Goal: Task Accomplishment & Management: Manage account settings

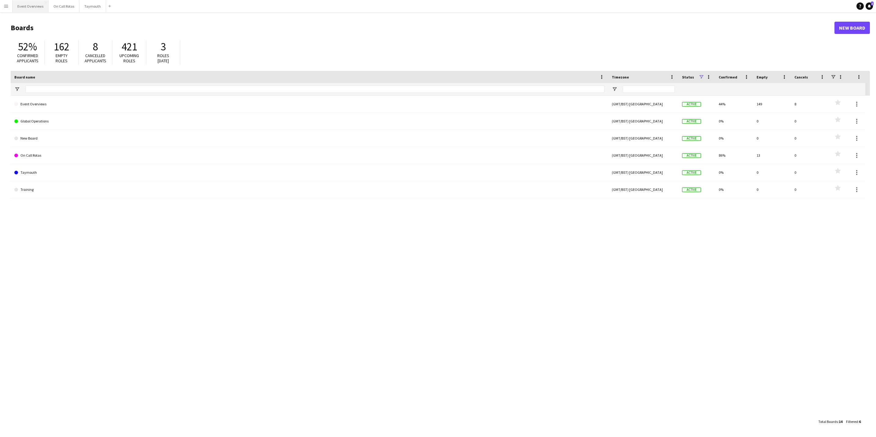
click at [34, 7] on button "Event Overviews Close" at bounding box center [31, 6] width 36 height 12
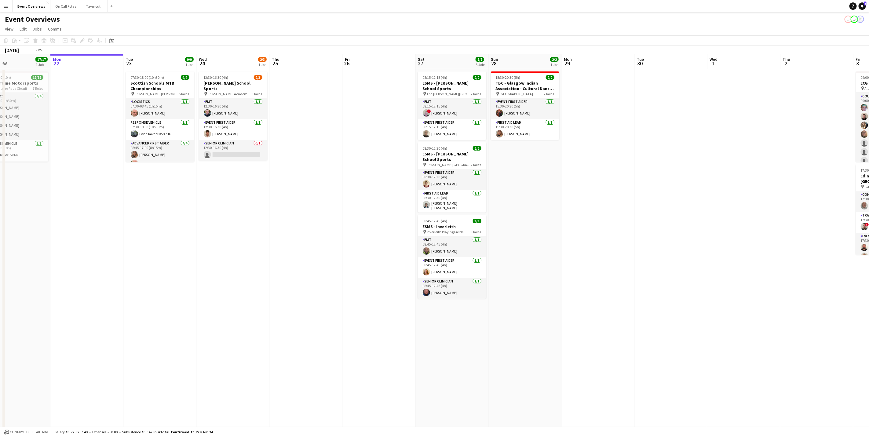
drag, startPoint x: 627, startPoint y: 192, endPoint x: 467, endPoint y: 224, distance: 164.0
click at [467, 224] on app-calendar-viewport "Fri 19 9/9 2 Jobs Sat 20 30/30 4 Jobs Sun 21 17/17 1 Job Mon 22 Tue 23 9/9 1 Jo…" at bounding box center [434, 289] width 869 height 470
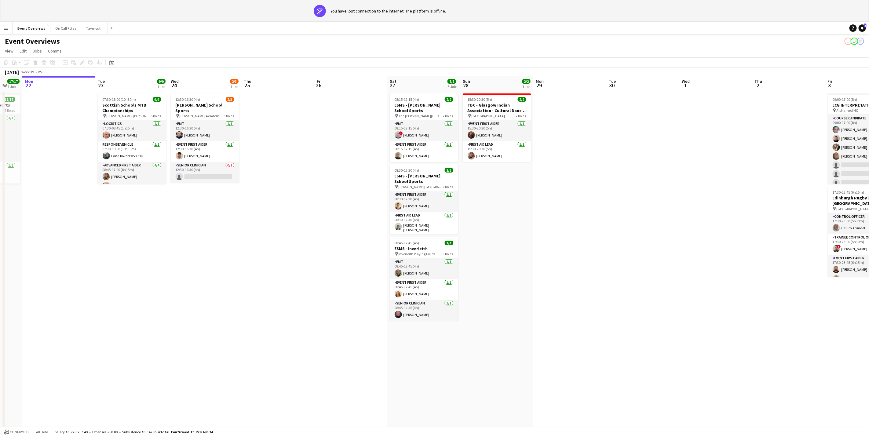
drag, startPoint x: 194, startPoint y: 222, endPoint x: 237, endPoint y: 202, distance: 47.8
click at [237, 202] on app-calendar-viewport "Sat 20 30/30 4 Jobs Sun 21 17/17 1 Job Mon 22 Tue 23 9/9 1 Job Wed 24 2/3 1 Job…" at bounding box center [434, 311] width 869 height 470
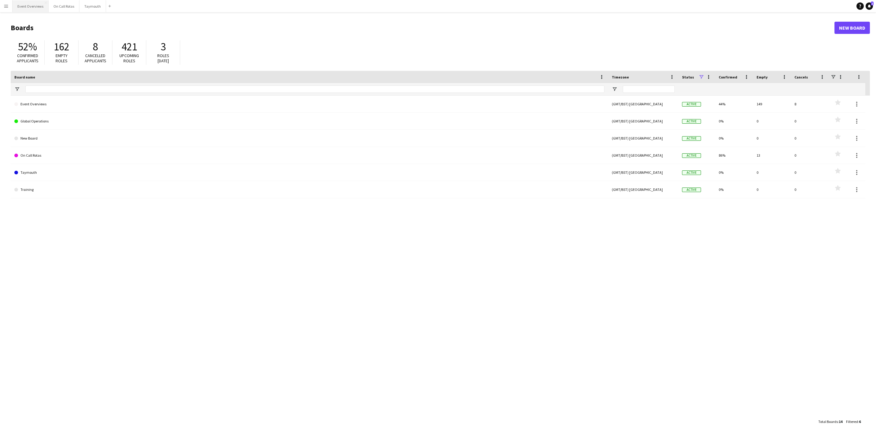
click at [23, 4] on button "Event Overviews Close" at bounding box center [31, 6] width 36 height 12
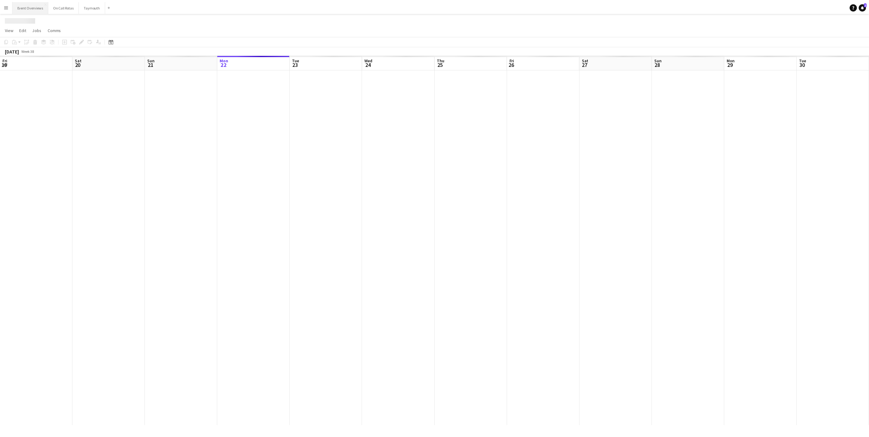
scroll to position [0, 146]
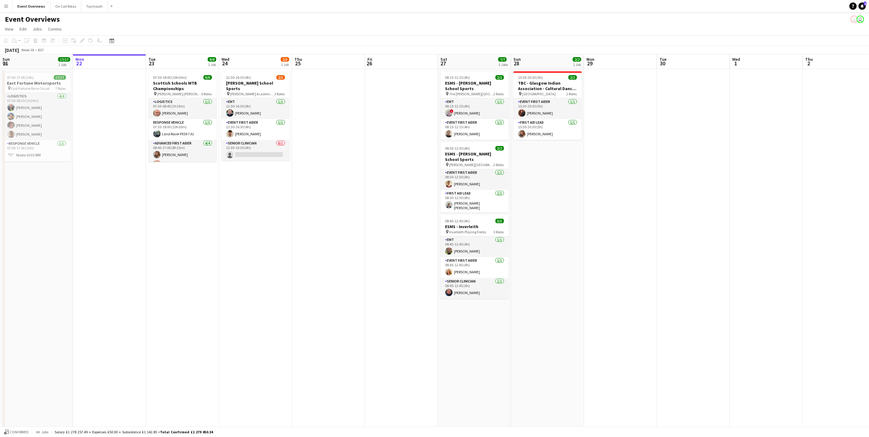
drag, startPoint x: 176, startPoint y: 110, endPoint x: 171, endPoint y: 86, distance: 24.4
click at [176, 110] on app-card-role "Logistics [DATE] 07:30-08:45 (1h15m) [PERSON_NAME]" at bounding box center [182, 108] width 68 height 21
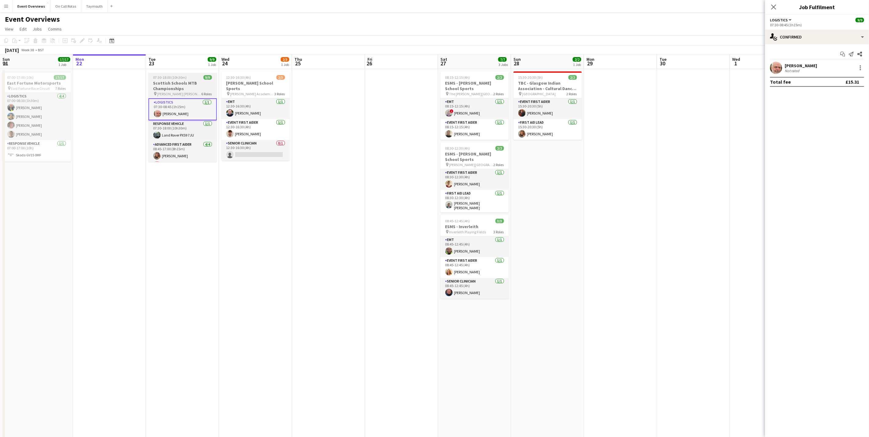
click at [171, 85] on h3 "Scottish Schools MTB Championships" at bounding box center [182, 85] width 68 height 11
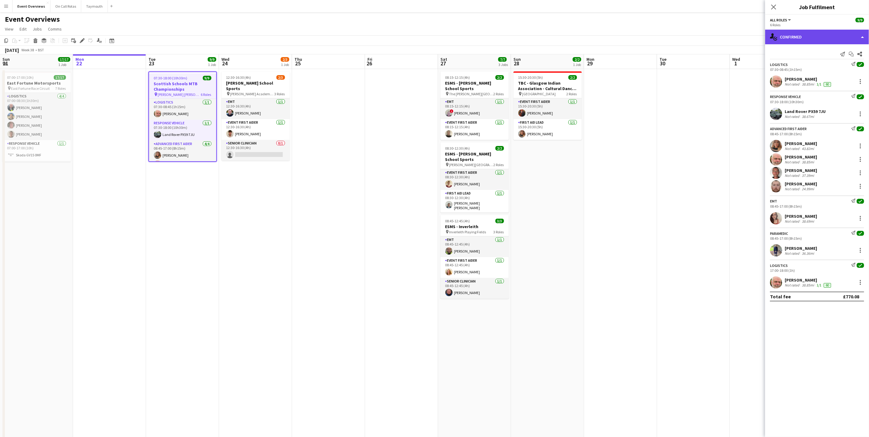
click at [814, 35] on div "single-neutral-actions-check-2 Confirmed" at bounding box center [817, 37] width 104 height 15
click at [842, 65] on div "pen-write Job Details" at bounding box center [837, 63] width 60 height 12
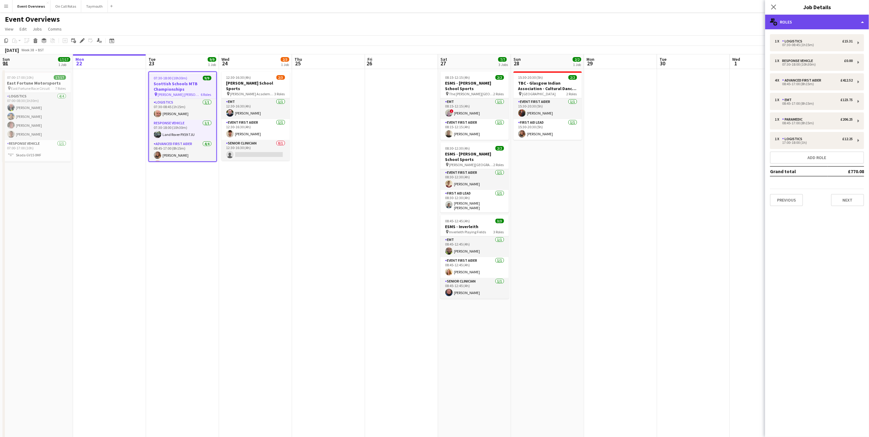
click at [825, 28] on div "multiple-users-add Roles" at bounding box center [817, 22] width 104 height 15
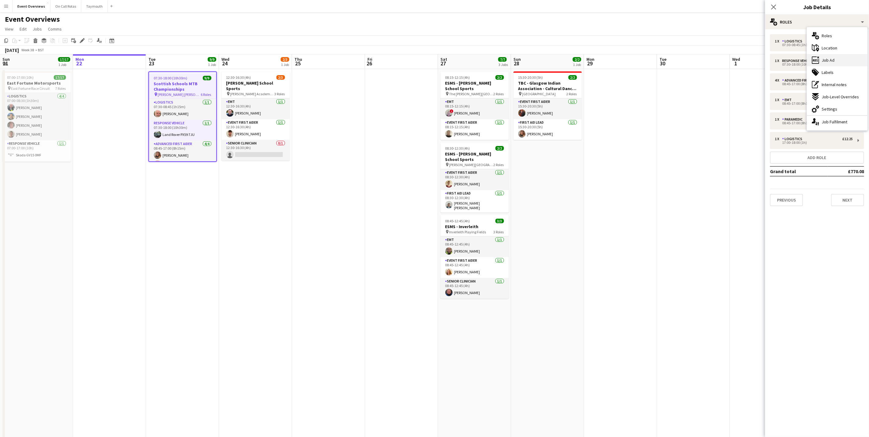
click at [840, 60] on div "ads-window Job Ad" at bounding box center [837, 60] width 60 height 12
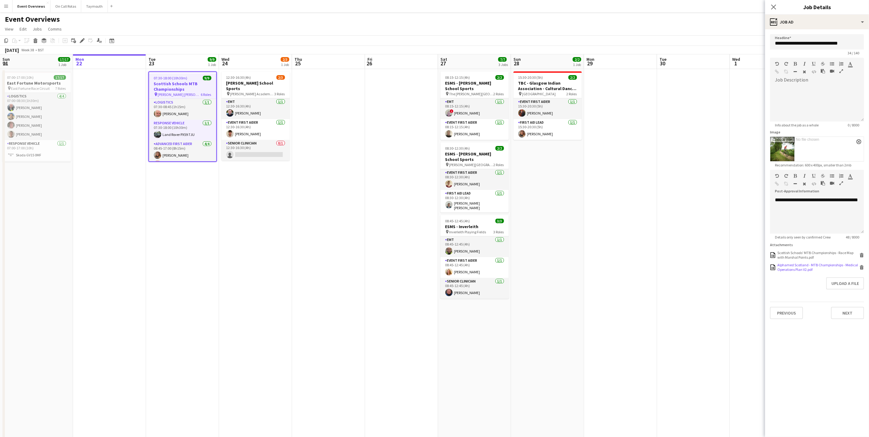
click at [812, 269] on div "Alphamed Scotland - MTB Championships - Medical Operations Plan V2.pdf" at bounding box center [817, 267] width 81 height 9
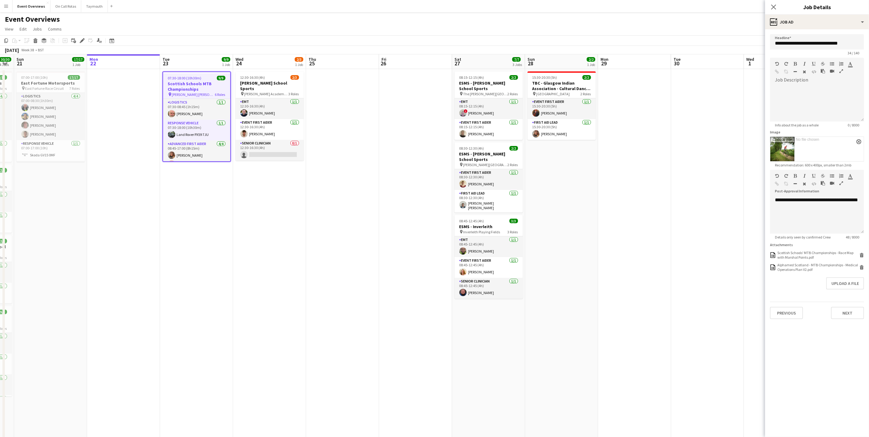
scroll to position [0, 194]
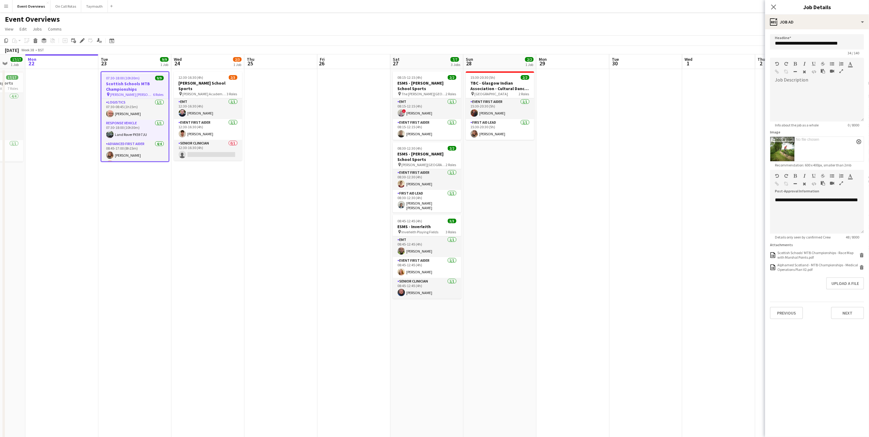
drag, startPoint x: 177, startPoint y: 281, endPoint x: 348, endPoint y: 277, distance: 171.3
click at [348, 277] on app-calendar-viewport "Fri 19 9/9 2 Jobs Sat 20 30/30 4 Jobs Sun 21 17/17 1 Job Mon 22 Tue 23 9/9 1 Jo…" at bounding box center [434, 289] width 869 height 470
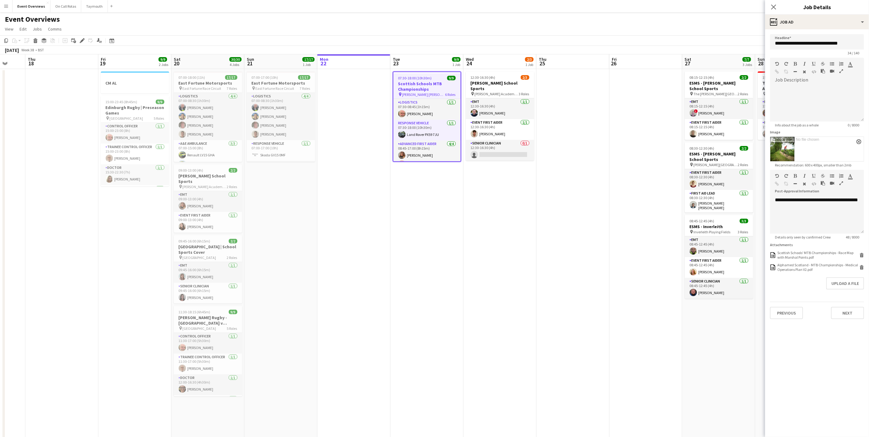
drag, startPoint x: 289, startPoint y: 218, endPoint x: 361, endPoint y: 218, distance: 72.7
click at [361, 218] on app-calendar-viewport "Mon 15 Tue 16 Wed 17 Thu 18 Fri 19 9/9 2 Jobs Sat 20 30/30 4 Jobs Sun 21 17/17 …" at bounding box center [434, 289] width 869 height 470
click at [774, 8] on icon at bounding box center [773, 7] width 6 height 6
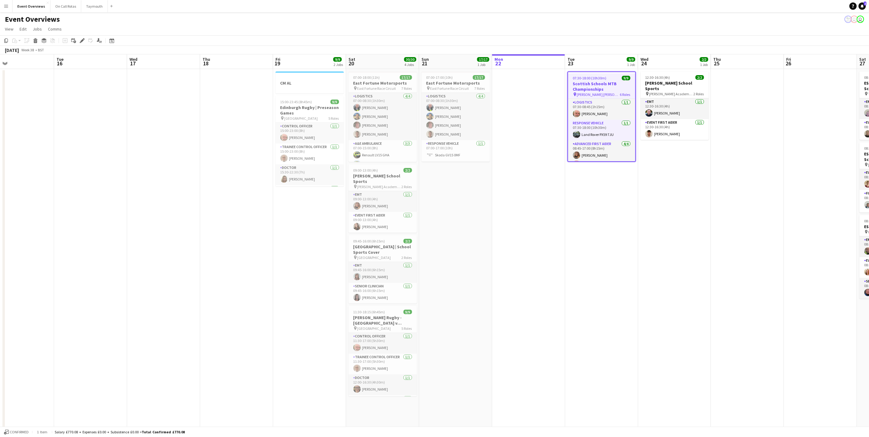
drag, startPoint x: 263, startPoint y: 312, endPoint x: 515, endPoint y: 270, distance: 255.5
click at [515, 270] on app-calendar-viewport "Sat 13 Sun 14 Mon 15 Tue 16 Wed 17 Thu 18 Fri 19 9/9 2 Jobs Sat 20 30/30 4 Jobs…" at bounding box center [434, 289] width 869 height 470
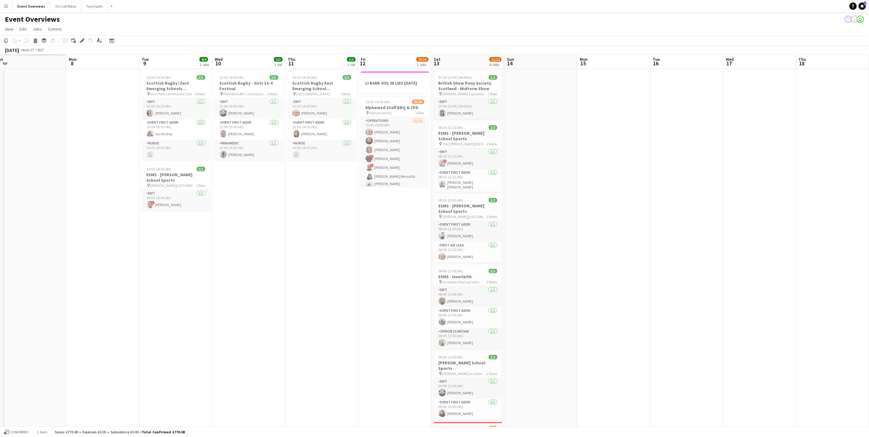
drag, startPoint x: 529, startPoint y: 236, endPoint x: 500, endPoint y: 227, distance: 29.8
click at [568, 226] on app-calendar-viewport "Sat 6 Sun 7 Mon 8 Tue 9 4/4 2 Jobs Wed 10 3/3 1 Job Thu 11 3/3 1 Job Fri 12 25/…" at bounding box center [434, 289] width 869 height 470
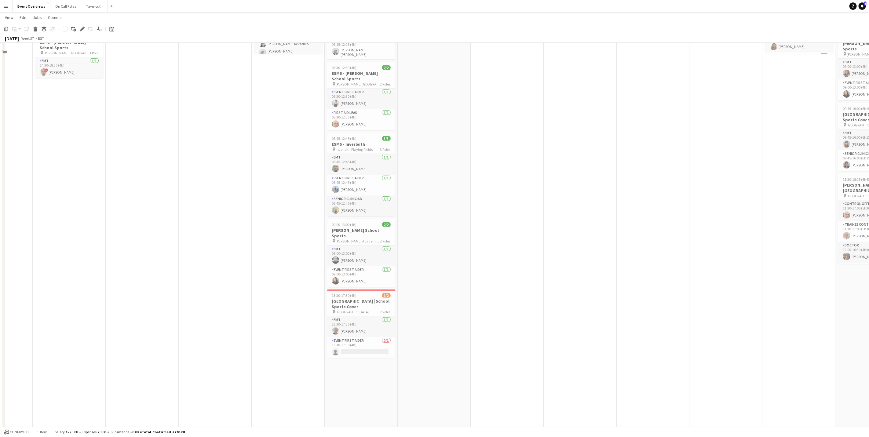
scroll to position [164, 0]
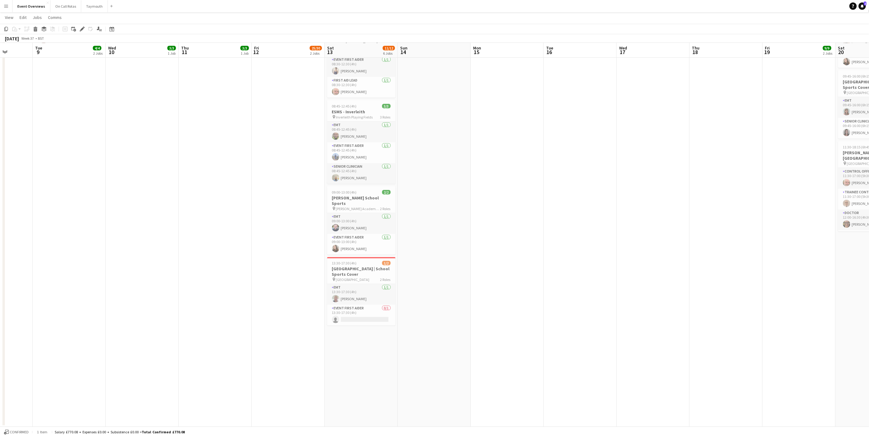
drag, startPoint x: 760, startPoint y: 315, endPoint x: 718, endPoint y: 308, distance: 42.8
click at [744, 310] on app-calendar-viewport "Sat 6 22/27 7 Jobs Sun 7 18/18 3 Jobs Mon 8 Tue 9 4/4 2 Jobs Wed 10 3/3 1 Job T…" at bounding box center [434, 143] width 869 height 567
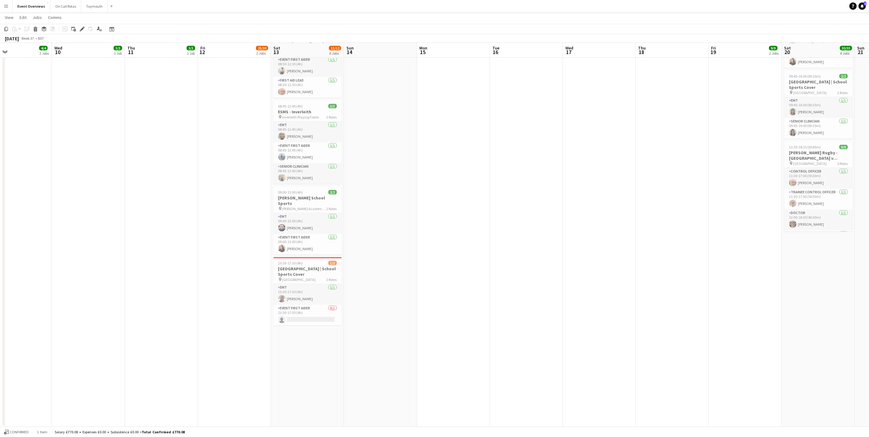
drag, startPoint x: 360, startPoint y: 331, endPoint x: 312, endPoint y: 336, distance: 48.6
click at [312, 336] on app-calendar-viewport "Sat 6 22/27 7 Jobs Sun 7 18/18 3 Jobs Mon 8 Tue 9 4/4 2 Jobs Wed 10 3/3 1 Job T…" at bounding box center [434, 143] width 869 height 567
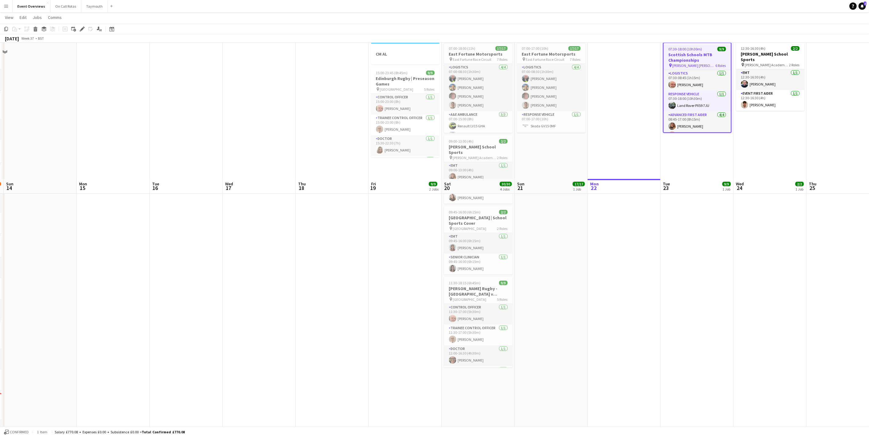
scroll to position [0, 0]
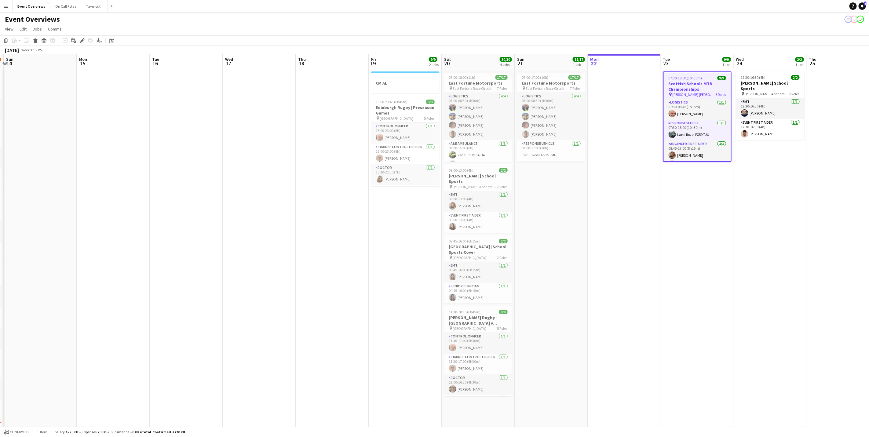
click at [270, 230] on app-date-cell at bounding box center [259, 330] width 73 height 523
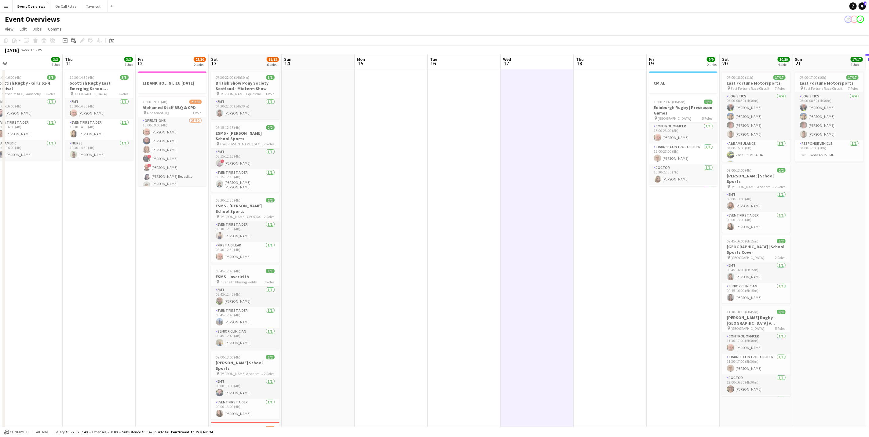
drag, startPoint x: 466, startPoint y: 203, endPoint x: 597, endPoint y: 178, distance: 133.3
click at [649, 170] on app-calendar-viewport "Tue 9 4/4 2 Jobs Wed 10 3/3 1 Job Thu 11 3/3 1 Job Fri 12 25/30 2 Jobs Sat 13 1…" at bounding box center [434, 322] width 869 height 537
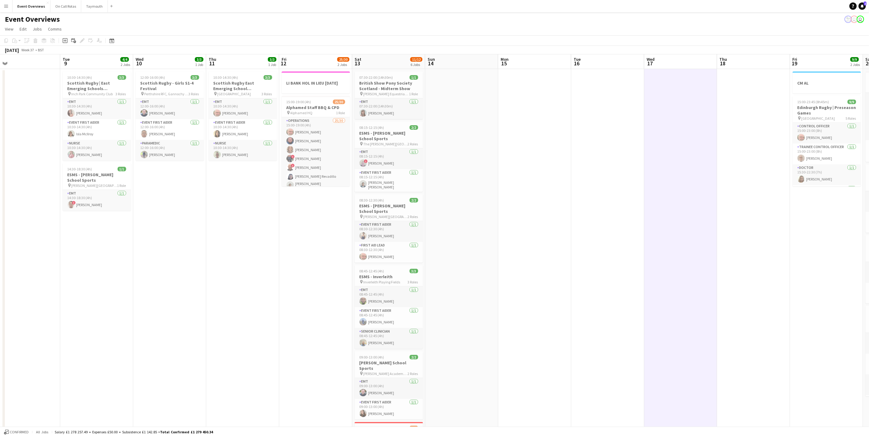
scroll to position [0, 178]
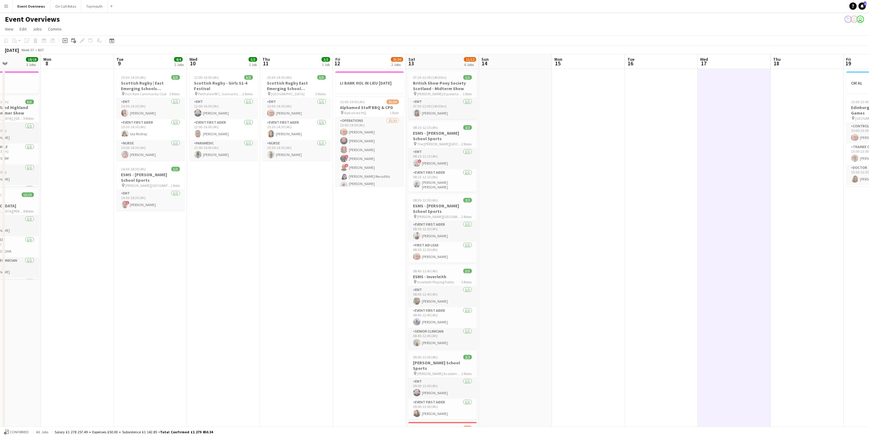
drag, startPoint x: 474, startPoint y: 247, endPoint x: 527, endPoint y: 247, distance: 53.4
click at [527, 247] on app-calendar-viewport "Fri 5 Sat 6 22/27 7 Jobs Sun 7 18/18 3 Jobs Mon 8 Tue 9 4/4 2 Jobs Wed 10 3/3 1…" at bounding box center [434, 322] width 869 height 537
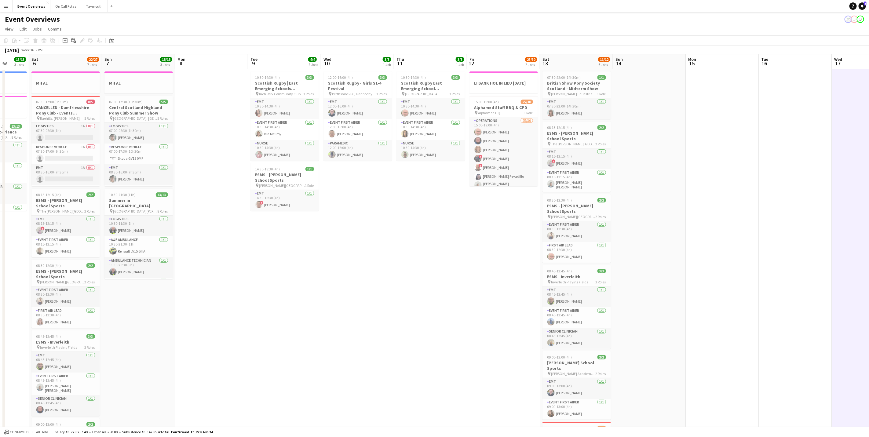
click at [466, 252] on app-calendar-viewport "Wed 3 Thu 4 2 Jobs Fri 5 13/13 3 Jobs Sat 6 22/27 7 Jobs Sun 7 18/18 3 Jobs Mon…" at bounding box center [434, 322] width 869 height 537
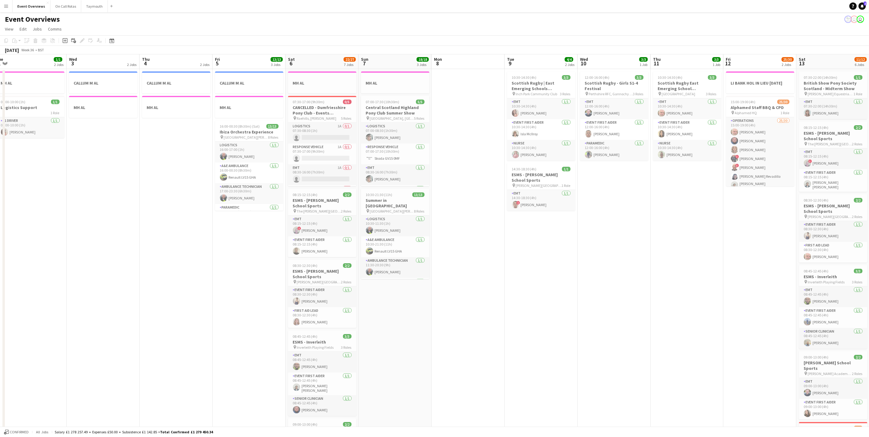
scroll to position [0, 153]
drag, startPoint x: 247, startPoint y: 330, endPoint x: 451, endPoint y: 291, distance: 207.4
click at [451, 291] on app-calendar-viewport "Sun 31 2/2 2 Jobs Mon 1 1/1 2 Jobs Tue 2 1/1 2 Jobs Wed 3 2 Jobs Thu 4 2 Jobs F…" at bounding box center [434, 322] width 869 height 537
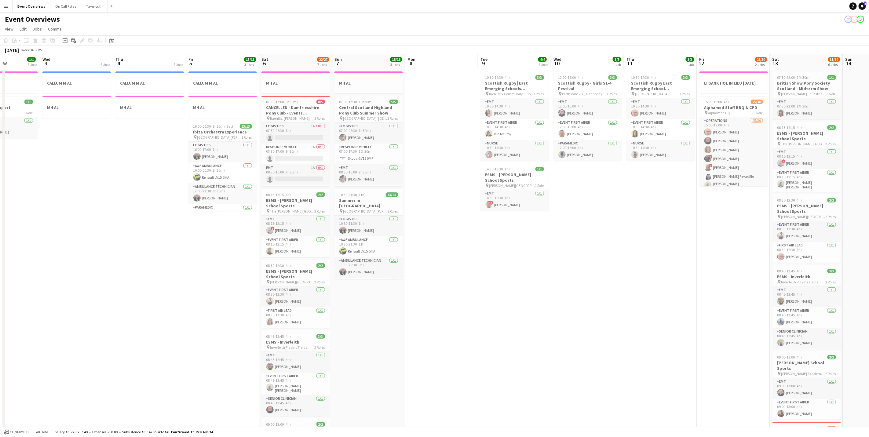
drag, startPoint x: 506, startPoint y: 277, endPoint x: 130, endPoint y: 286, distance: 375.7
click at [130, 286] on app-calendar-viewport "Sun 31 2/2 2 Jobs Mon 1 1/1 2 Jobs Tue 2 1/1 2 Jobs Wed 3 2 Jobs Thu 4 2 Jobs F…" at bounding box center [434, 322] width 869 height 537
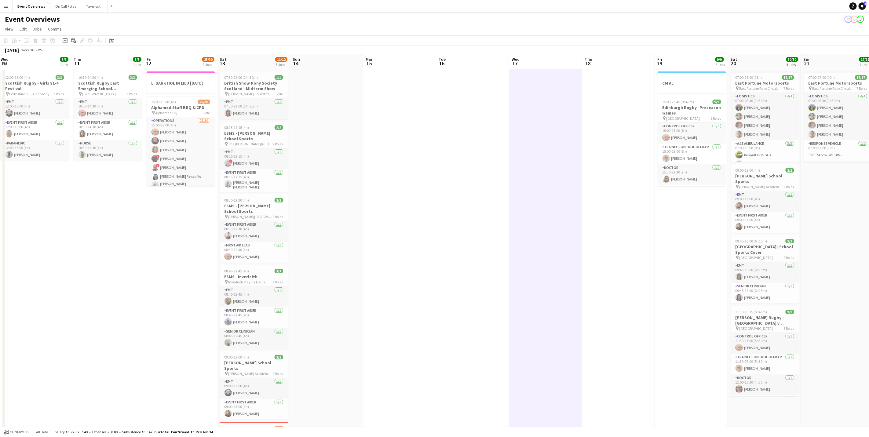
drag, startPoint x: 31, startPoint y: 291, endPoint x: 27, endPoint y: 245, distance: 45.4
click at [39, 291] on app-calendar-viewport "Sun 7 18/18 3 Jobs Mon 8 Tue 9 4/4 2 Jobs Wed 10 3/3 1 Job Thu 11 3/3 1 Job Fri…" at bounding box center [434, 322] width 869 height 537
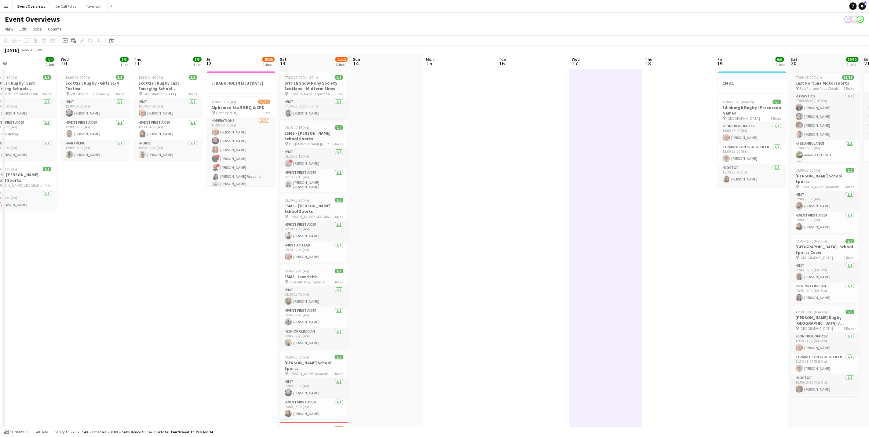
drag, startPoint x: 424, startPoint y: 377, endPoint x: 540, endPoint y: 357, distance: 117.2
click at [540, 357] on app-calendar-viewport "Sun 7 18/18 3 Jobs Mon 8 Tue 9 4/4 2 Jobs Wed 10 3/3 1 Job Thu 11 3/3 1 Job Fri…" at bounding box center [434, 322] width 869 height 537
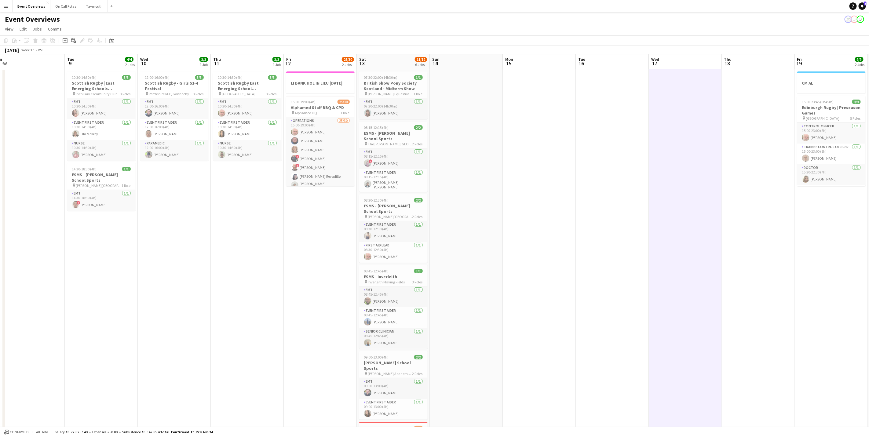
scroll to position [0, 127]
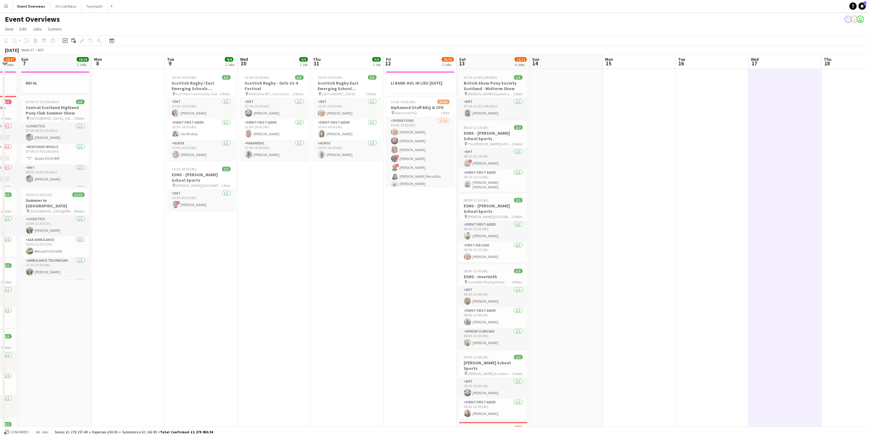
drag, startPoint x: 311, startPoint y: 280, endPoint x: 411, endPoint y: 293, distance: 100.7
click at [411, 293] on app-calendar-viewport "Fri 5 13/13 3 Jobs Sat 6 22/27 7 Jobs Sun 7 18/18 3 Jobs Mon 8 Tue 9 4/4 2 Jobs…" at bounding box center [434, 322] width 869 height 537
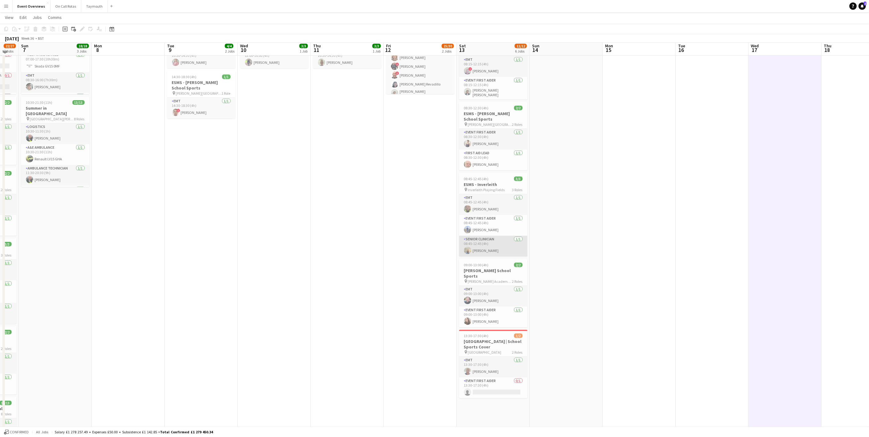
scroll to position [0, 0]
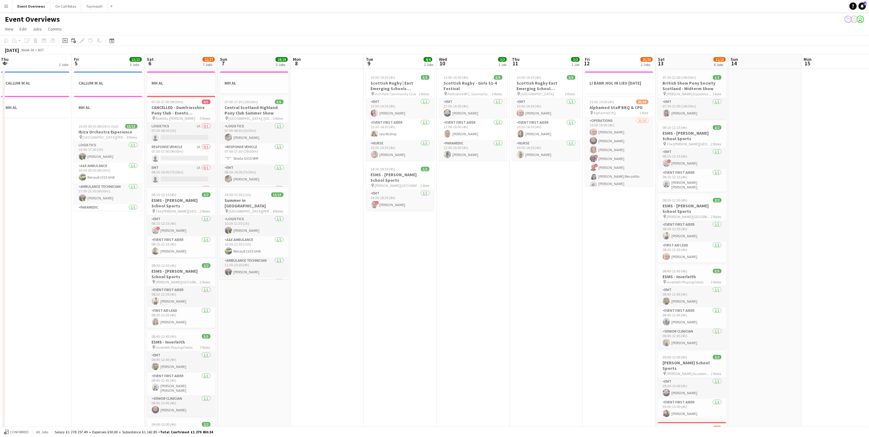
drag, startPoint x: 657, startPoint y: 217, endPoint x: 856, endPoint y: 176, distance: 202.8
click at [856, 176] on app-calendar-viewport "Tue 2 1/1 2 Jobs Wed 3 2 Jobs Thu 4 2 Jobs Fri 5 13/13 3 Jobs Sat 6 22/27 7 Job…" at bounding box center [434, 322] width 869 height 537
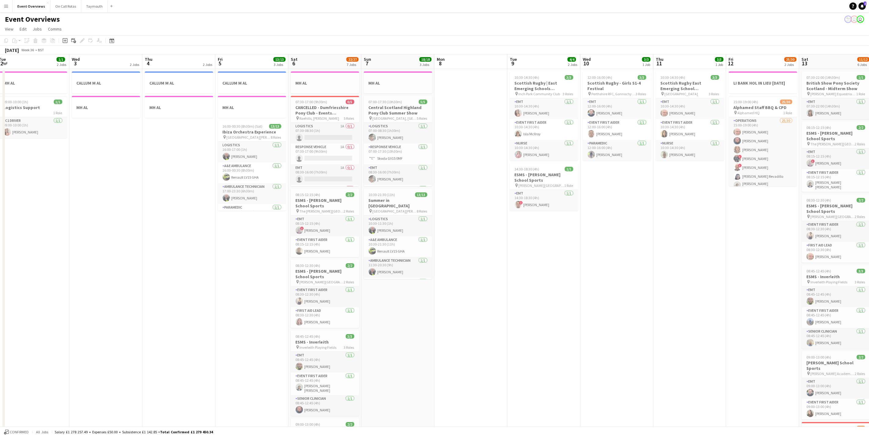
drag, startPoint x: 471, startPoint y: 260, endPoint x: 615, endPoint y: 234, distance: 146.1
click at [615, 234] on app-calendar-viewport "Sun 31 2/2 2 Jobs Mon 1 1/1 2 Jobs Tue 2 1/1 2 Jobs Wed 3 2 Jobs Thu 4 2 Jobs F…" at bounding box center [434, 322] width 869 height 537
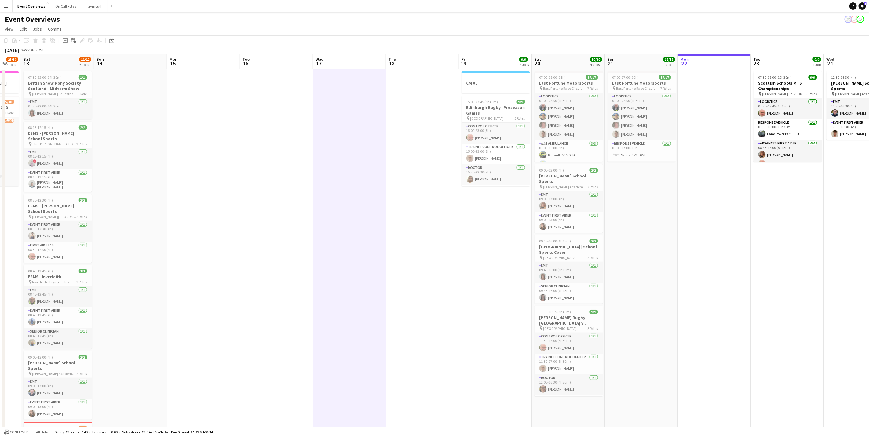
drag, startPoint x: 238, startPoint y: 310, endPoint x: 79, endPoint y: 310, distance: 158.8
click at [79, 310] on app-calendar-viewport "Mon 8 Tue 9 4/4 2 Jobs Wed 10 3/3 1 Job Thu 11 3/3 1 Job Fri 12 25/30 2 Jobs Sa…" at bounding box center [434, 322] width 869 height 537
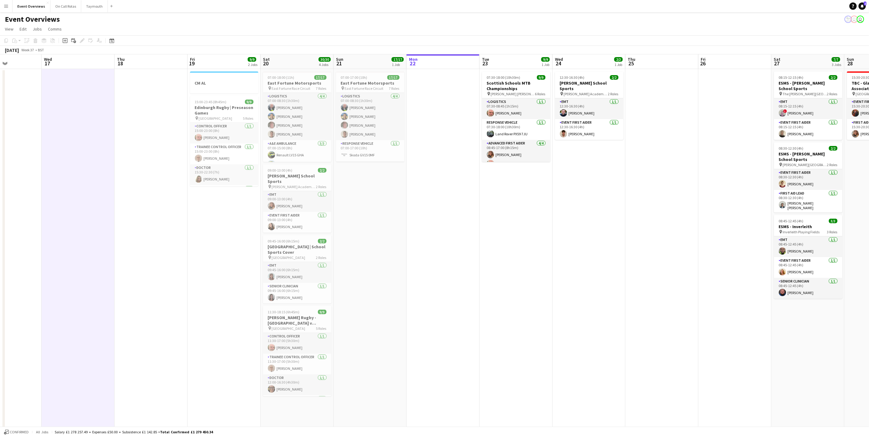
drag, startPoint x: 223, startPoint y: 276, endPoint x: 162, endPoint y: 276, distance: 61.1
click at [162, 276] on app-calendar-viewport "Sat 13 11/12 6 Jobs Sun 14 Mon 15 Tue 16 Wed 17 Thu 18 Fri 19 9/9 2 Jobs Sat 20…" at bounding box center [434, 322] width 869 height 537
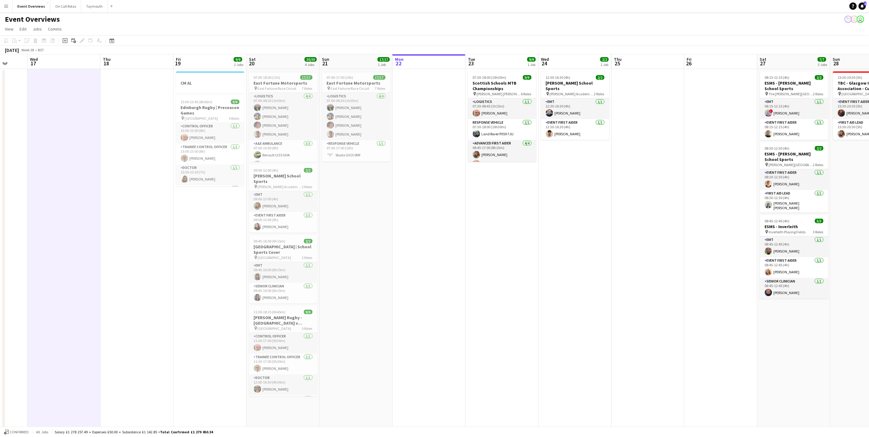
scroll to position [0, 188]
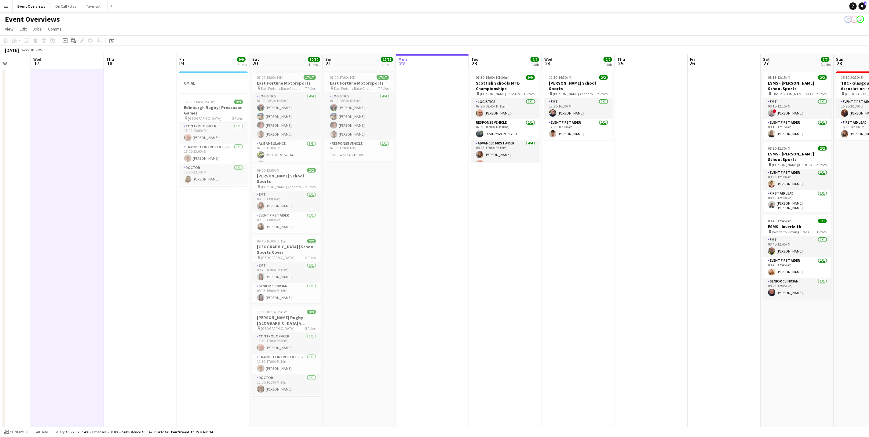
drag, startPoint x: 467, startPoint y: 250, endPoint x: 333, endPoint y: 251, distance: 135.0
click at [333, 251] on app-calendar-viewport "Sun 14 Mon 15 Tue 16 Wed 17 Thu 18 Fri 19 9/9 2 Jobs Sat 20 30/30 4 Jobs Sun 21…" at bounding box center [434, 322] width 869 height 537
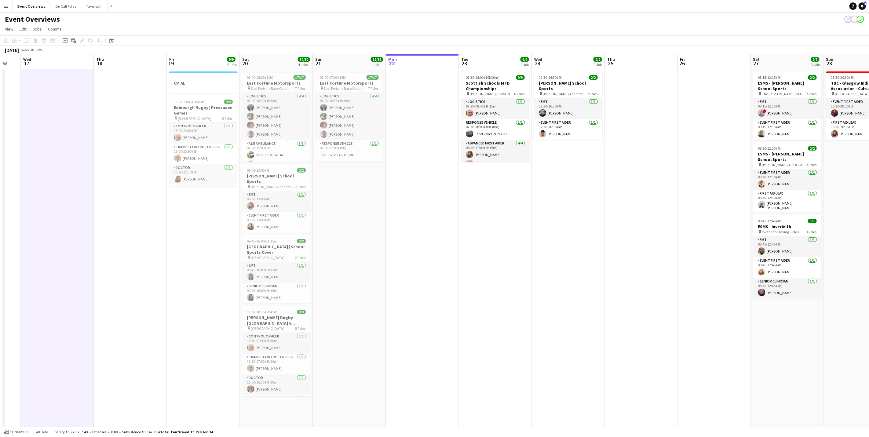
scroll to position [0, 190]
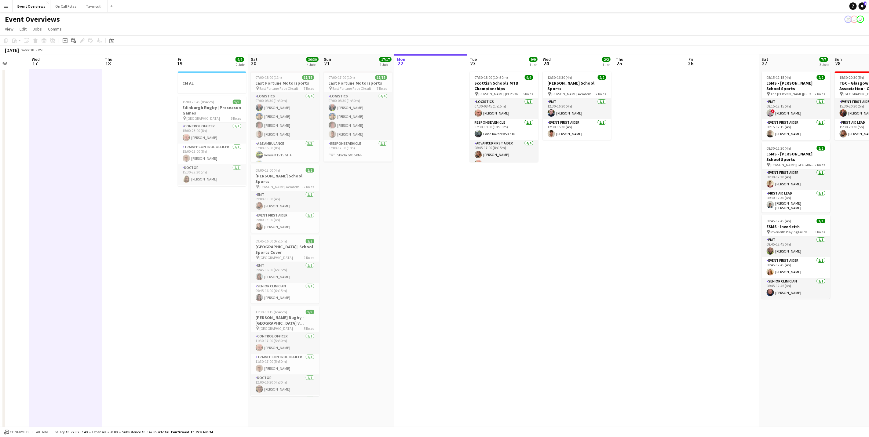
drag, startPoint x: 346, startPoint y: 245, endPoint x: 563, endPoint y: 237, distance: 217.9
click at [563, 237] on app-calendar-viewport "Sun 14 Mon 15 Tue 16 Wed 17 Thu 18 Fri 19 9/9 2 Jobs Sat 20 30/30 4 Jobs Sun 21…" at bounding box center [434, 322] width 869 height 537
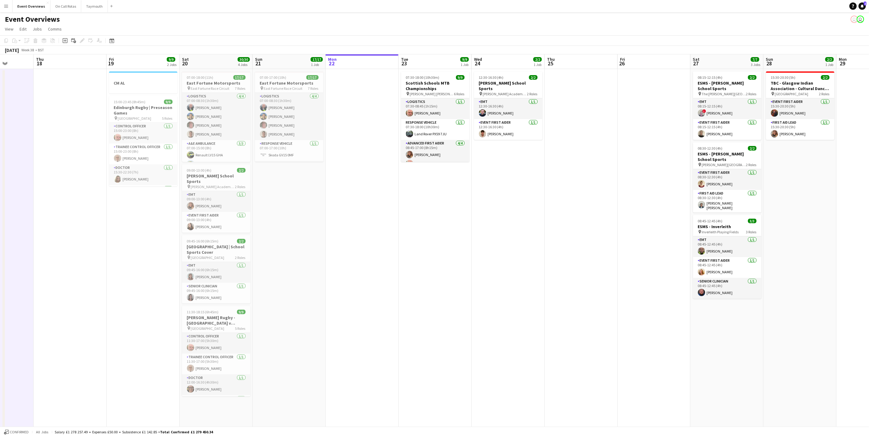
scroll to position [0, 244]
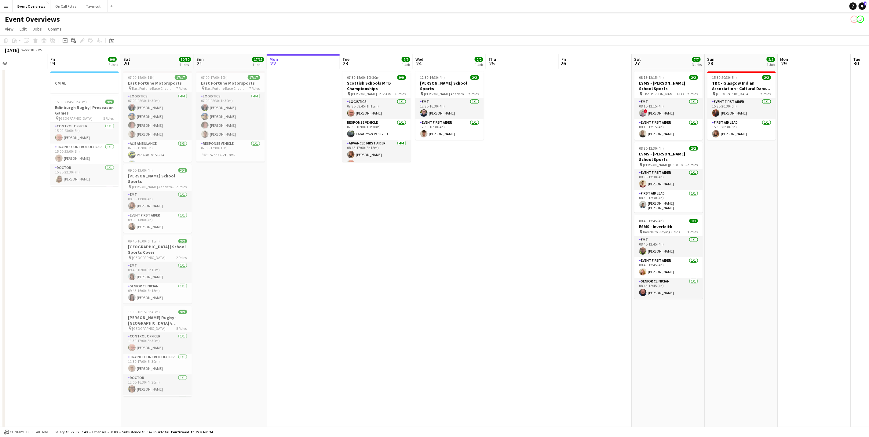
drag, startPoint x: 538, startPoint y: 246, endPoint x: 416, endPoint y: 230, distance: 122.8
click at [416, 230] on app-calendar-viewport "Mon 15 Tue 16 Wed 17 Thu 18 Fri 19 9/9 2 Jobs Sat 20 30/30 4 Jobs Sun 21 17/17 …" at bounding box center [434, 322] width 869 height 537
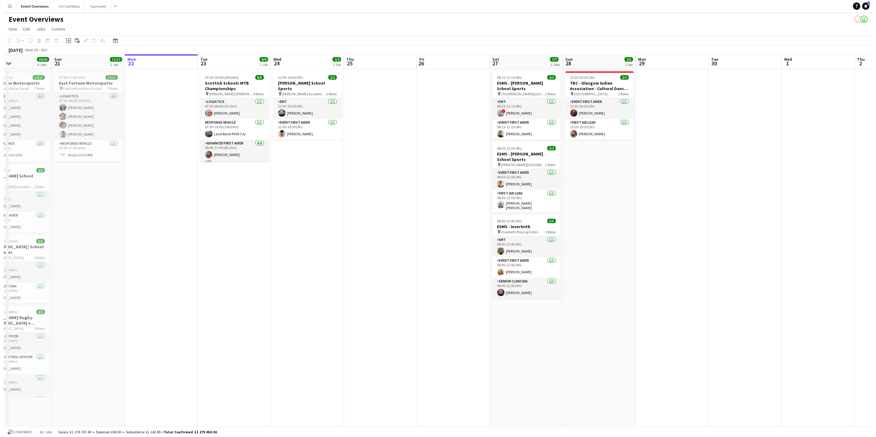
scroll to position [0, 248]
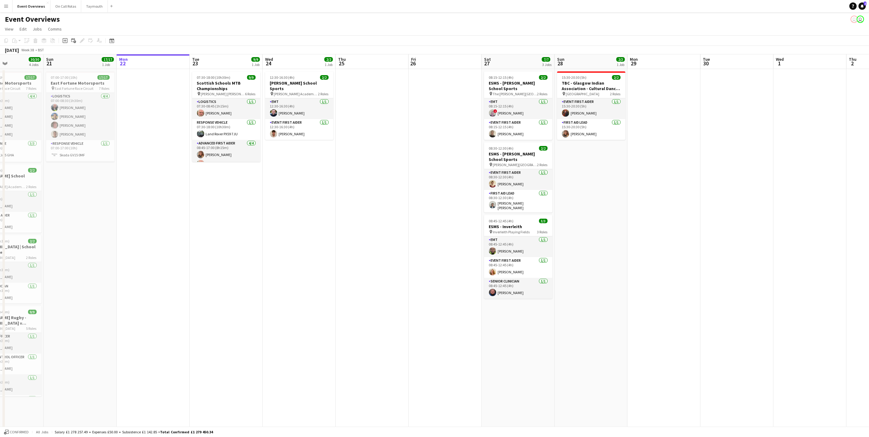
drag, startPoint x: 781, startPoint y: 239, endPoint x: 661, endPoint y: 229, distance: 120.4
click at [661, 229] on app-calendar-viewport "Wed 17 Thu 18 Fri 19 9/9 2 Jobs Sat 20 30/30 4 Jobs Sun 21 17/17 1 Job Mon 22 T…" at bounding box center [434, 322] width 869 height 537
click at [59, 3] on button "On Call Rotas Close" at bounding box center [65, 6] width 31 height 12
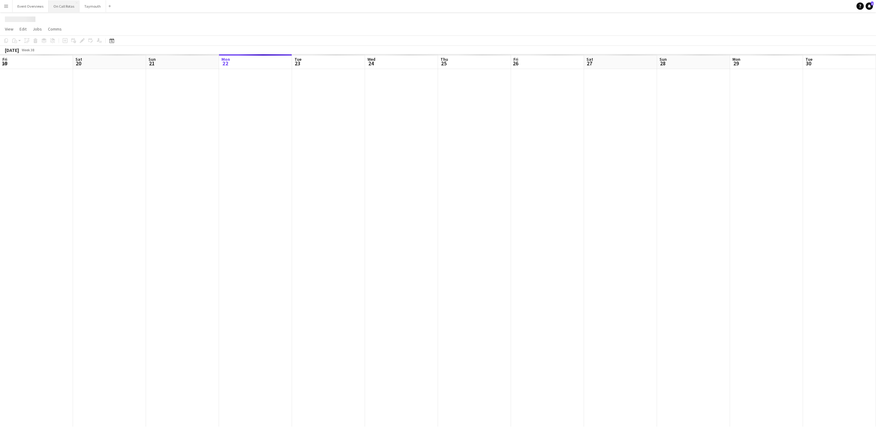
scroll to position [0, 146]
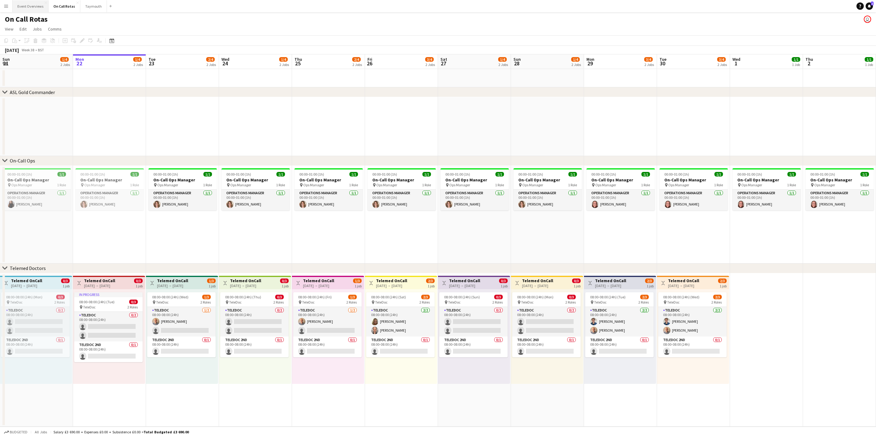
click at [27, 12] on button "Event Overviews Close" at bounding box center [31, 6] width 36 height 12
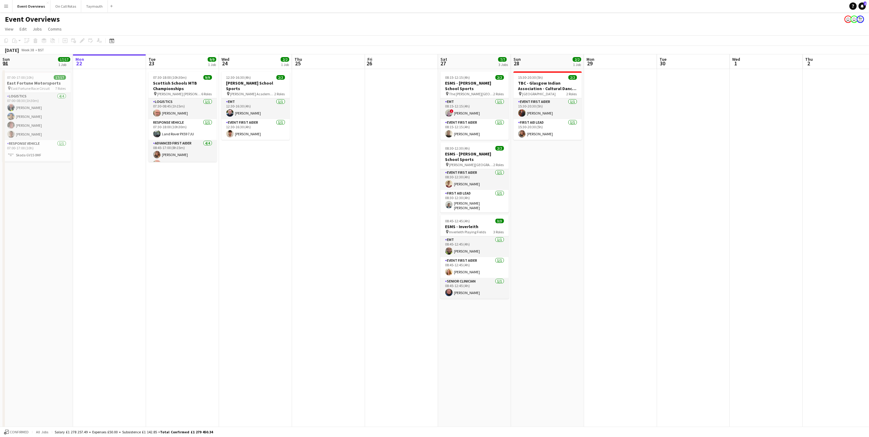
scroll to position [0, 178]
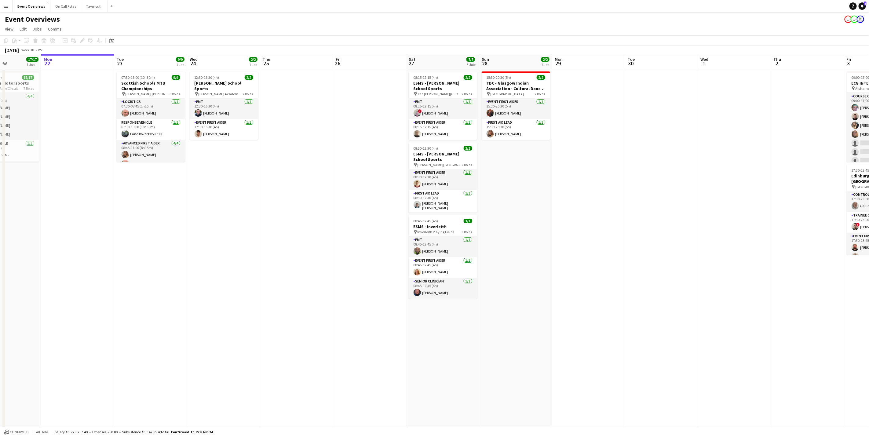
drag, startPoint x: 327, startPoint y: 223, endPoint x: 295, endPoint y: 220, distance: 31.9
click at [295, 220] on app-calendar-viewport "Fri 19 9/9 2 Jobs Sat 20 30/30 4 Jobs Sun 21 17/17 1 Job Mon 22 Tue 23 9/9 1 Jo…" at bounding box center [434, 289] width 869 height 470
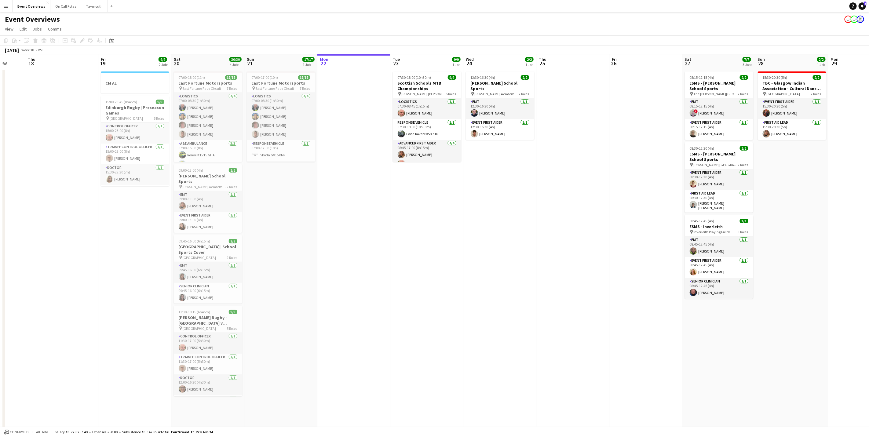
scroll to position [0, 179]
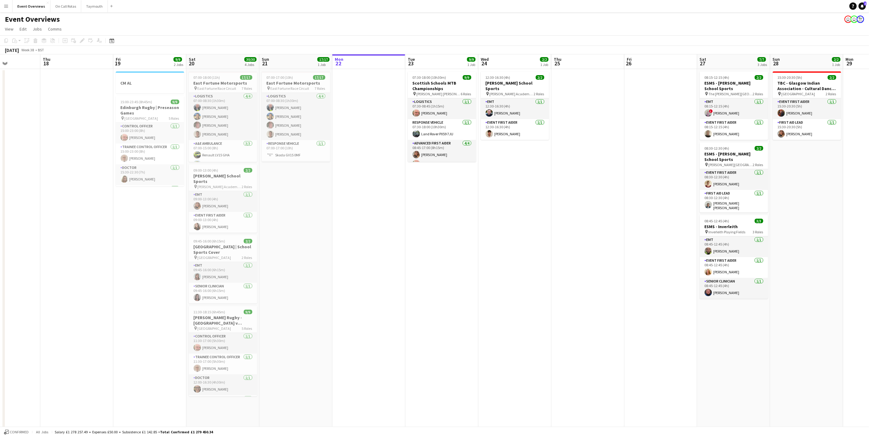
drag, startPoint x: 200, startPoint y: 213, endPoint x: 491, endPoint y: 175, distance: 293.4
click at [491, 175] on app-calendar-viewport "Mon 15 Tue 16 Wed 17 Thu 18 Fri 19 9/9 2 Jobs Sat 20 30/30 4 Jobs Sun 21 17/17 …" at bounding box center [434, 289] width 869 height 470
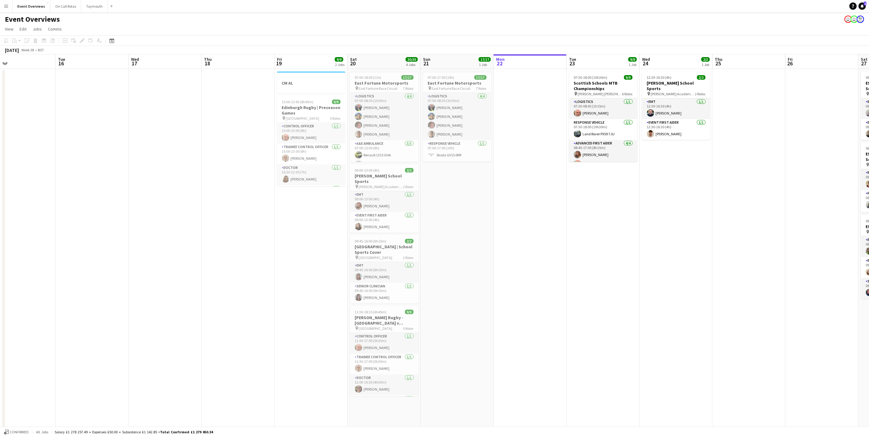
drag, startPoint x: 507, startPoint y: 276, endPoint x: 545, endPoint y: 272, distance: 38.4
click at [545, 272] on app-calendar-viewport "Sat 13 11/12 6 Jobs Sun 14 Mon 15 Tue 16 Wed 17 Thu 18 Fri 19 9/9 2 Jobs Sat 20…" at bounding box center [434, 289] width 869 height 470
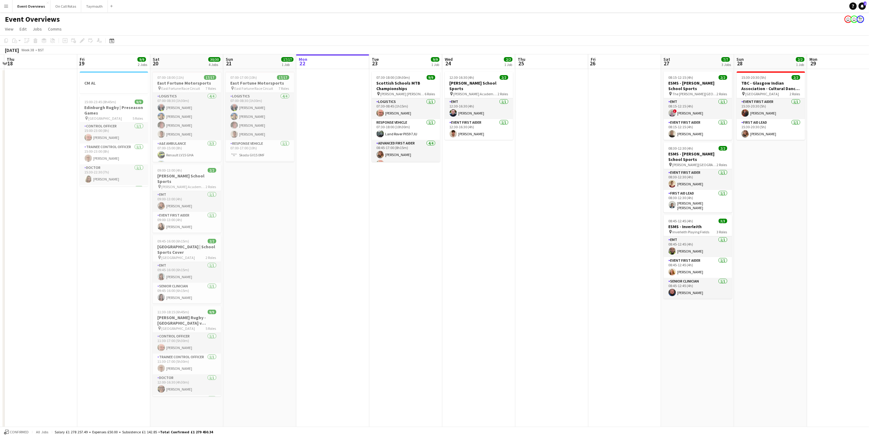
drag, startPoint x: 544, startPoint y: 272, endPoint x: 343, endPoint y: 263, distance: 202.0
click at [343, 265] on app-calendar-viewport "Mon 15 Tue 16 Wed 17 Thu 18 Fri 19 9/9 2 Jobs Sat 20 30/30 4 Jobs Sun 21 17/17 …" at bounding box center [434, 289] width 869 height 470
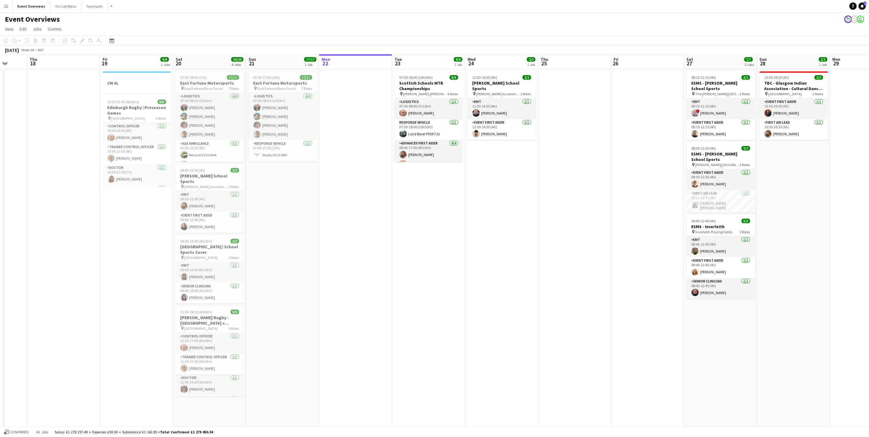
drag, startPoint x: 746, startPoint y: 189, endPoint x: 634, endPoint y: 189, distance: 112.1
click at [638, 191] on app-calendar-viewport "Mon 15 Tue 16 Wed 17 Thu 18 Fri 19 9/9 2 Jobs Sat 20 30/30 4 Jobs Sun 21 17/17 …" at bounding box center [434, 289] width 869 height 470
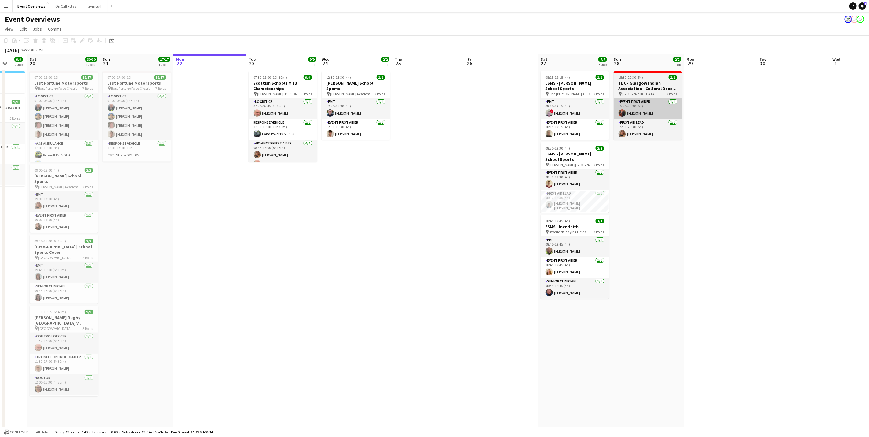
scroll to position [0, 194]
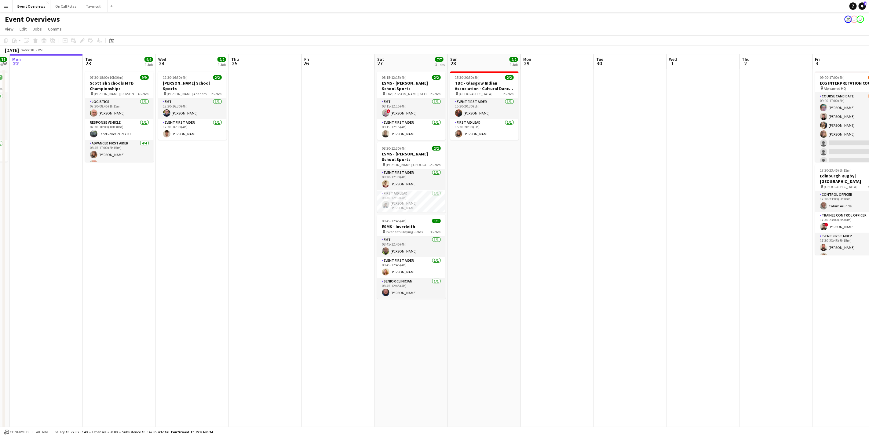
drag, startPoint x: 701, startPoint y: 144, endPoint x: 571, endPoint y: 147, distance: 130.4
click at [571, 147] on app-calendar-viewport "Fri 19 9/9 2 Jobs Sat 20 30/30 4 Jobs Sun 21 17/17 1 Job Mon 22 Tue 23 9/9 1 Jo…" at bounding box center [434, 289] width 869 height 470
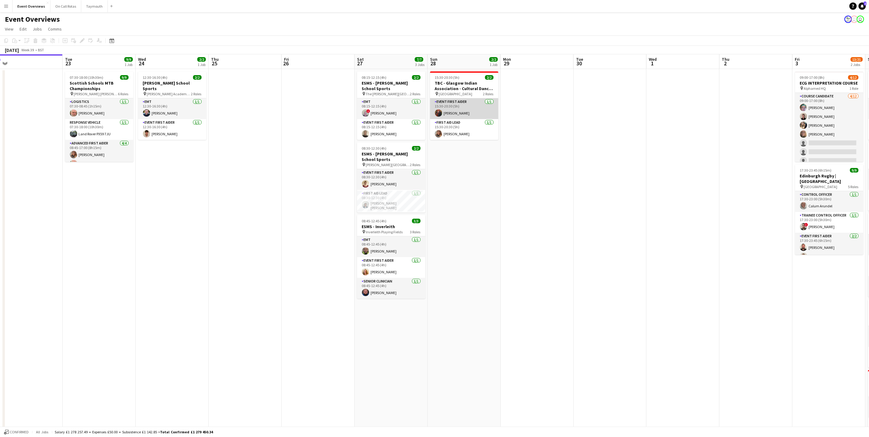
click at [463, 111] on app-card-role "Event First Aider [DATE] 15:30-20:30 (5h) [PERSON_NAME]" at bounding box center [464, 108] width 68 height 21
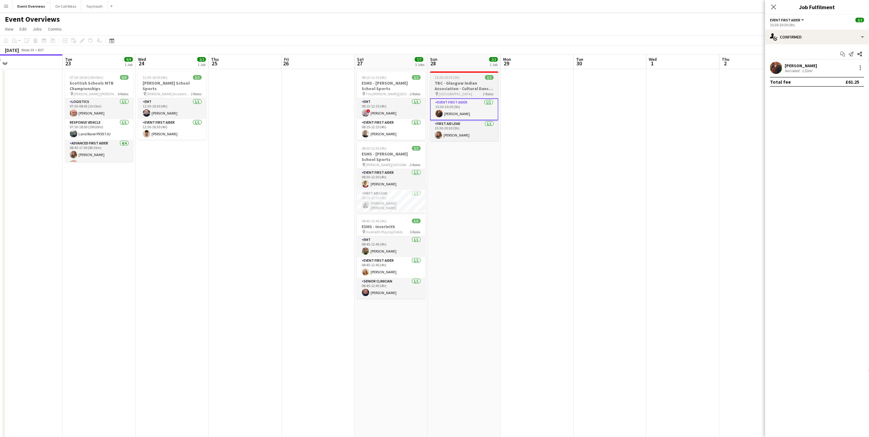
click at [457, 87] on h3 "TBC - Glasgow Indian Association - Cultural Dance Event" at bounding box center [464, 85] width 68 height 11
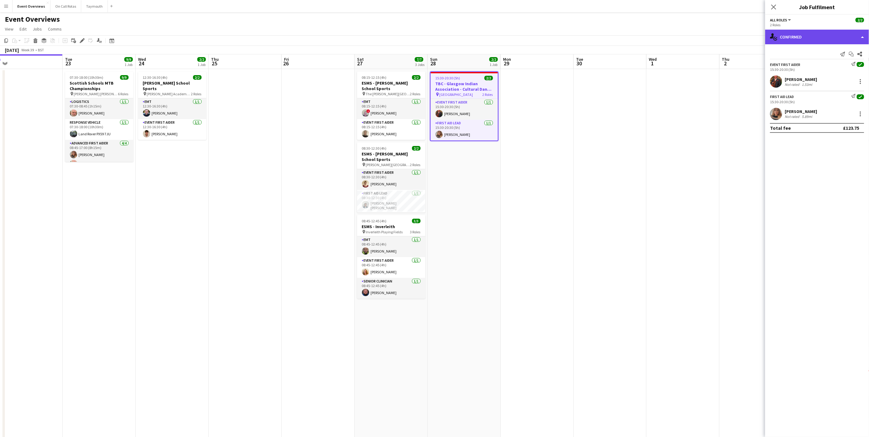
click at [797, 37] on div "single-neutral-actions-check-2 Confirmed" at bounding box center [817, 37] width 104 height 15
click at [832, 63] on div "pen-write Job Details" at bounding box center [837, 63] width 60 height 12
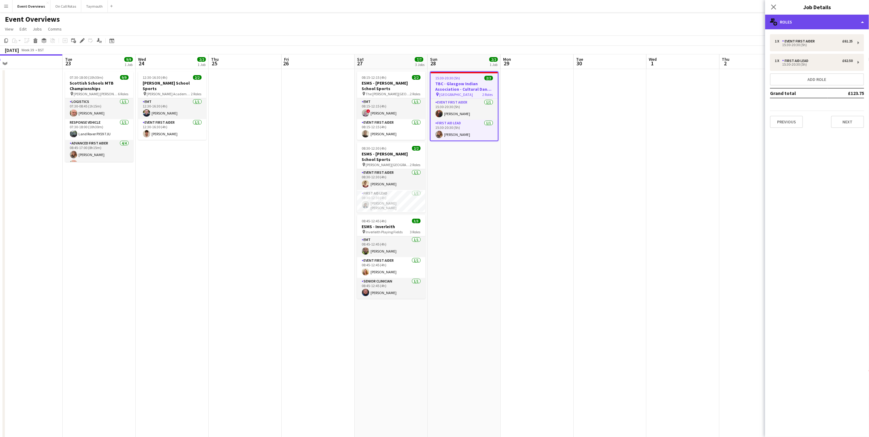
click at [820, 22] on div "multiple-users-add Roles" at bounding box center [817, 22] width 104 height 15
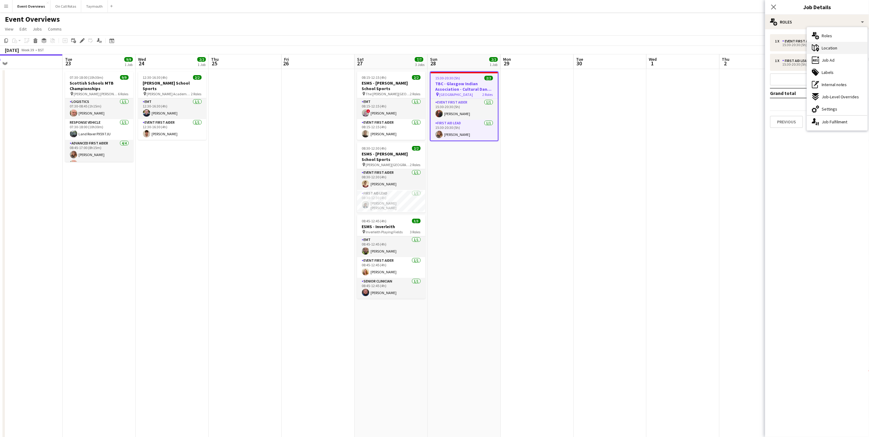
click at [831, 53] on div "maps-pin-1 Location" at bounding box center [837, 48] width 60 height 12
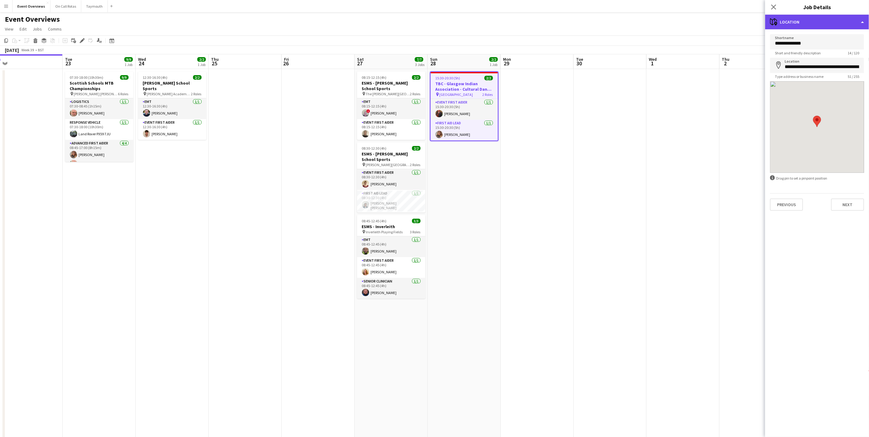
click at [824, 21] on div "maps-pin-1 Location" at bounding box center [817, 22] width 104 height 15
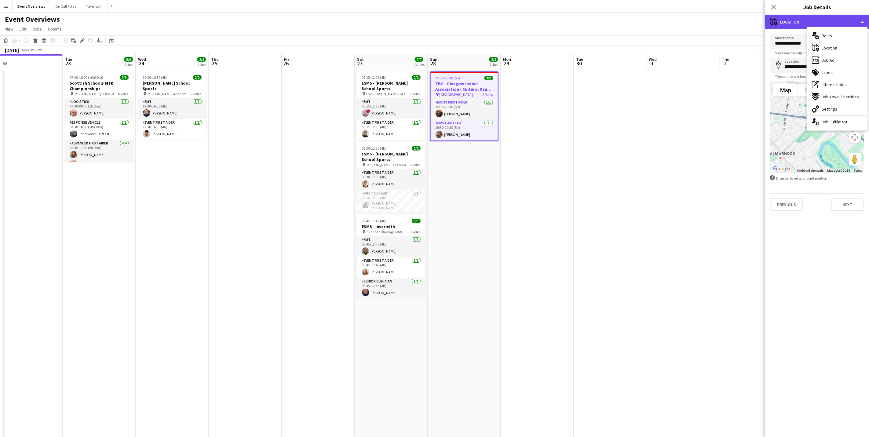
click at [786, 15] on div "maps-pin-1 Location" at bounding box center [817, 22] width 104 height 15
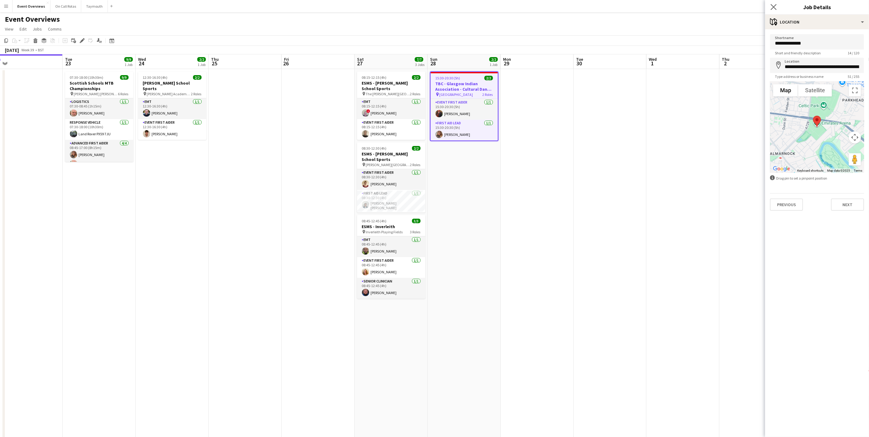
click at [777, 5] on app-icon "Close pop-in" at bounding box center [773, 7] width 9 height 9
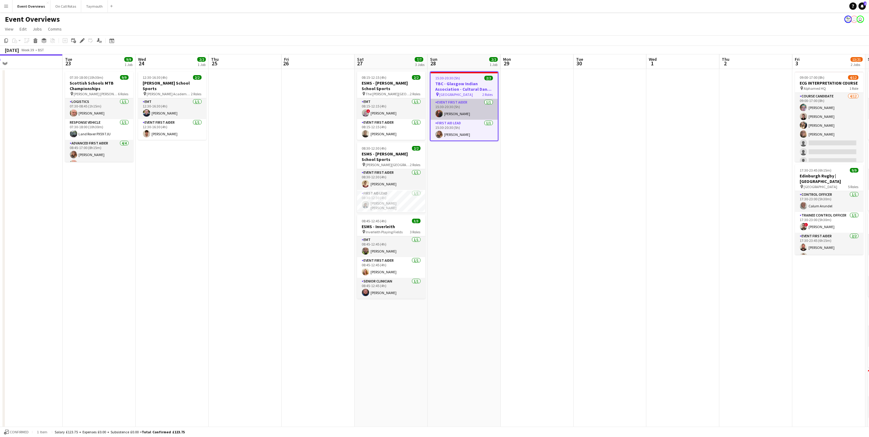
click at [459, 105] on app-card-role "Event First Aider [DATE] 15:30-20:30 (5h) [PERSON_NAME]" at bounding box center [464, 109] width 67 height 21
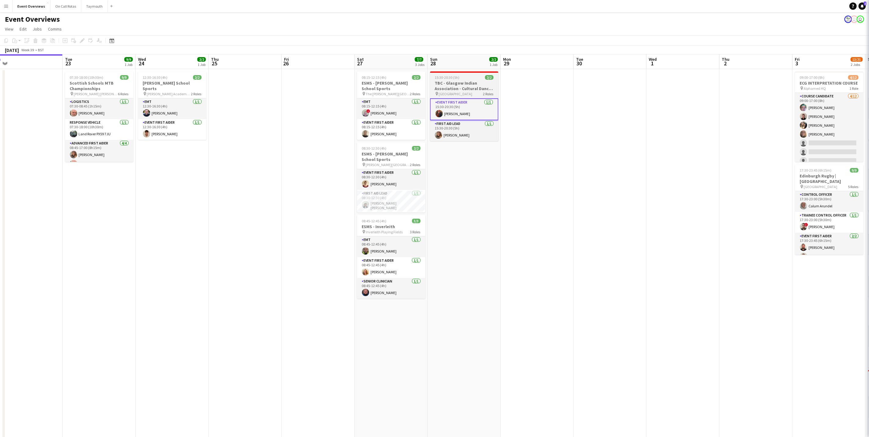
click at [471, 85] on h3 "TBC - Glasgow Indian Association - Cultural Dance Event" at bounding box center [464, 85] width 68 height 11
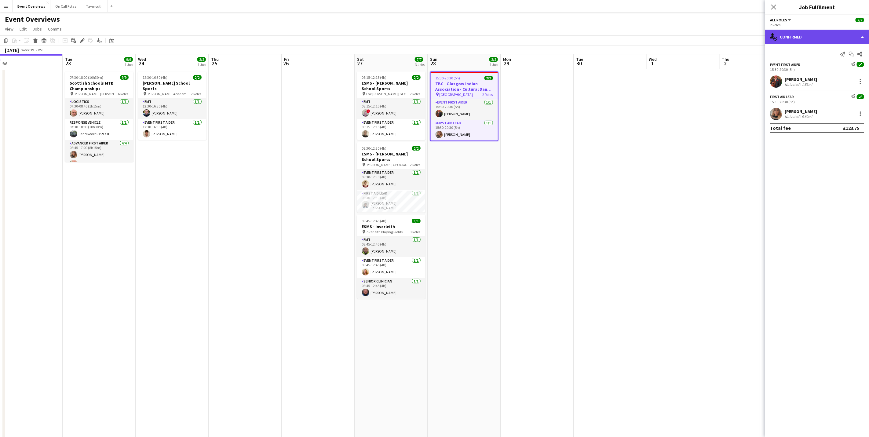
click at [787, 32] on div "single-neutral-actions-check-2 Confirmed" at bounding box center [817, 37] width 104 height 15
click at [846, 65] on div "pen-write Job Details" at bounding box center [837, 63] width 60 height 12
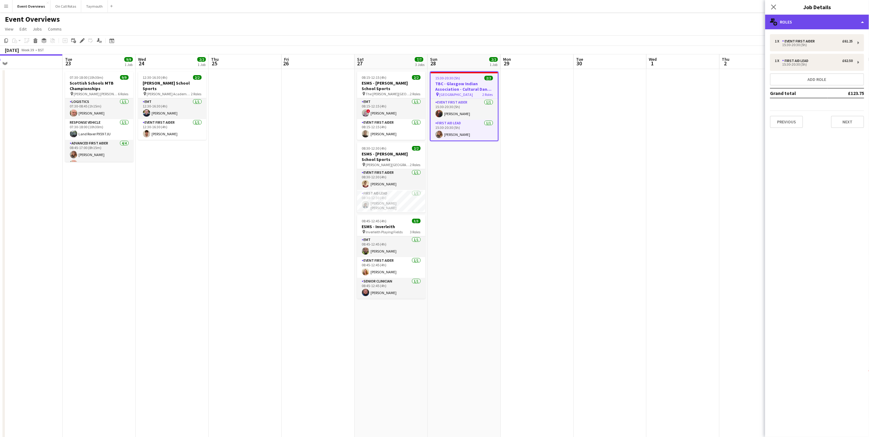
click at [844, 23] on div "multiple-users-add Roles" at bounding box center [817, 22] width 104 height 15
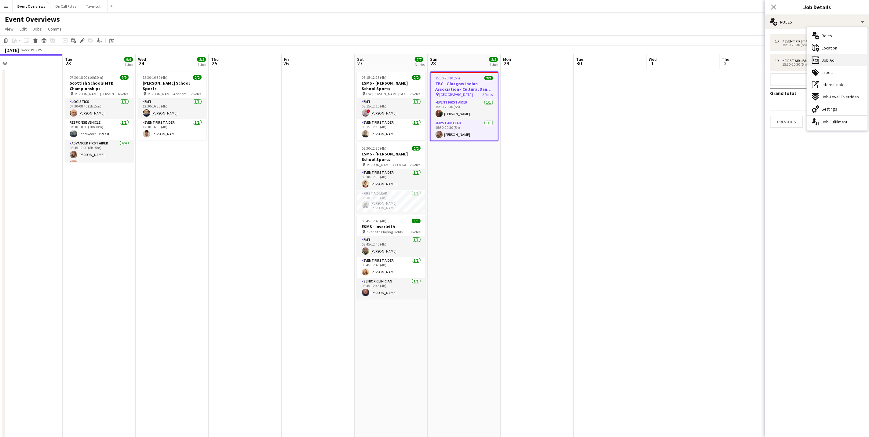
click at [850, 59] on div "ads-window Job Ad" at bounding box center [837, 60] width 60 height 12
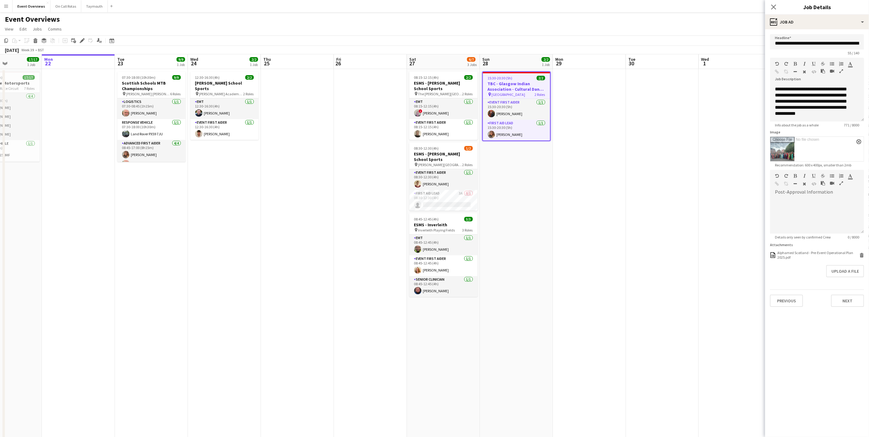
scroll to position [0, 176]
click at [340, 224] on app-calendar-viewport "Fri 19 9/9 2 Jobs Sat 20 30/30 4 Jobs Sun 21 17/17 1 Job Mon 22 Tue 23 9/9 1 Jo…" at bounding box center [434, 289] width 869 height 470
click at [772, 7] on icon at bounding box center [773, 7] width 6 height 6
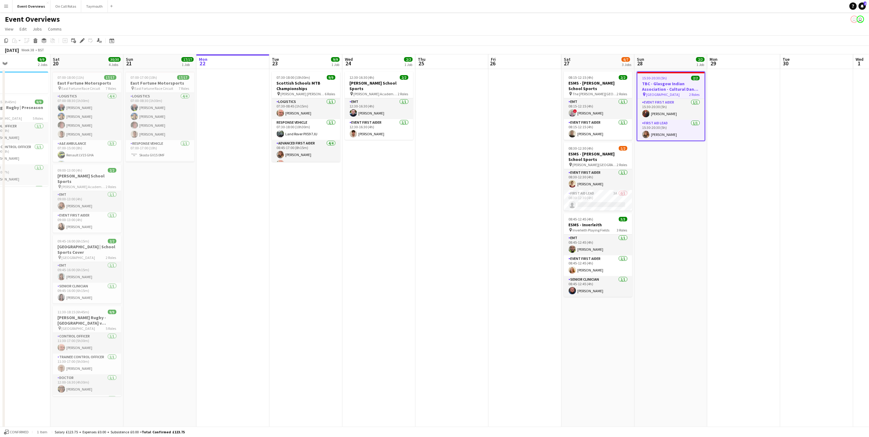
scroll to position [0, 169]
drag, startPoint x: 304, startPoint y: 256, endPoint x: 422, endPoint y: 255, distance: 117.9
click at [422, 255] on app-calendar-viewport "Wed 17 Thu 18 Fri 19 9/9 2 Jobs Sat 20 30/30 4 Jobs Sun 21 17/17 1 Job Mon 22 T…" at bounding box center [434, 289] width 869 height 470
click at [299, 139] on app-card-role "Advanced First Aider [DATE] 08:45-17:00 (8h15m) [PERSON_NAME] [PERSON_NAME] [PE…" at bounding box center [306, 117] width 68 height 47
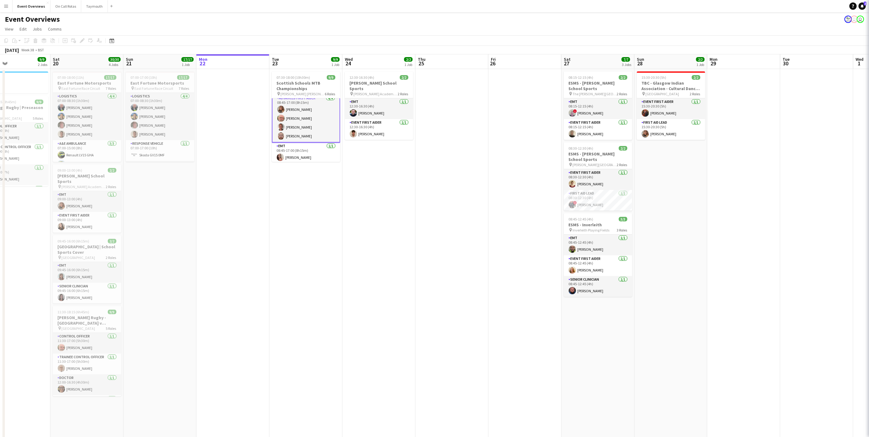
scroll to position [46, 0]
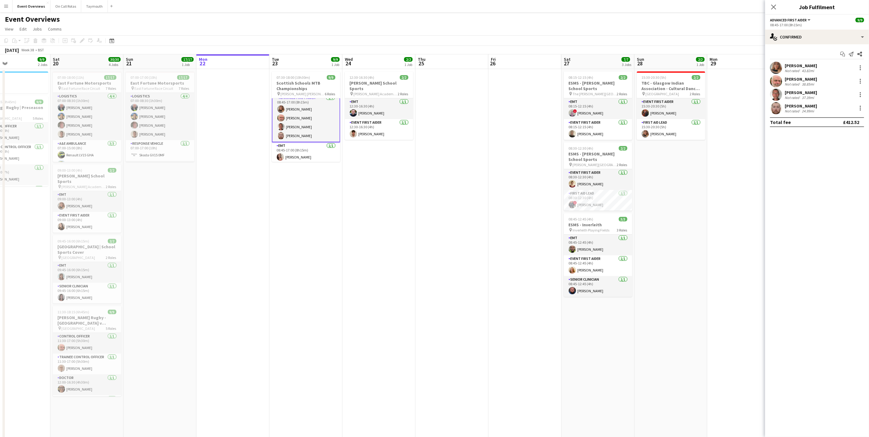
click at [805, 107] on div "[PERSON_NAME]" at bounding box center [800, 105] width 32 height 5
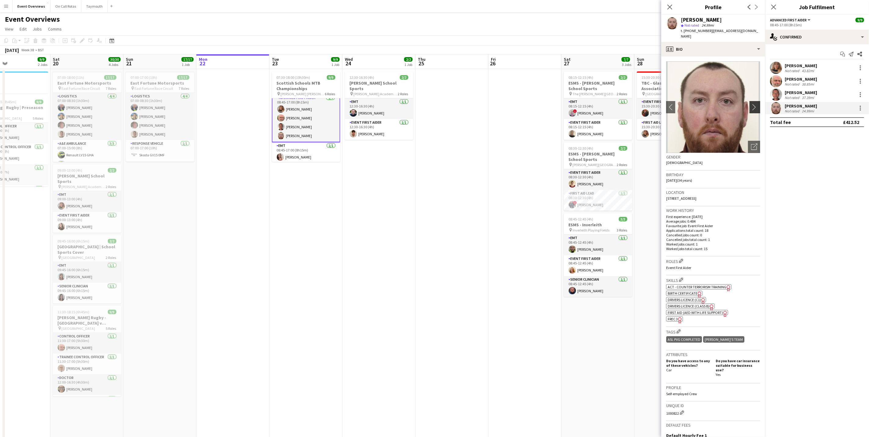
click at [753, 104] on app-icon "chevron-right" at bounding box center [755, 107] width 9 height 6
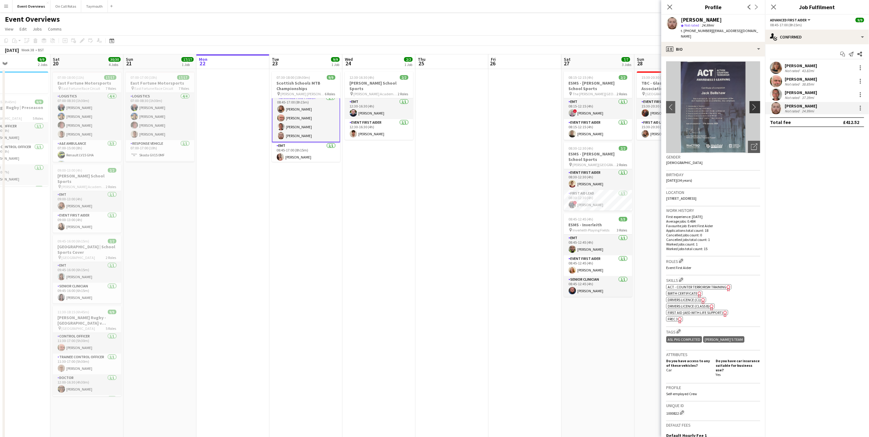
click at [751, 104] on app-icon "chevron-right" at bounding box center [755, 107] width 9 height 6
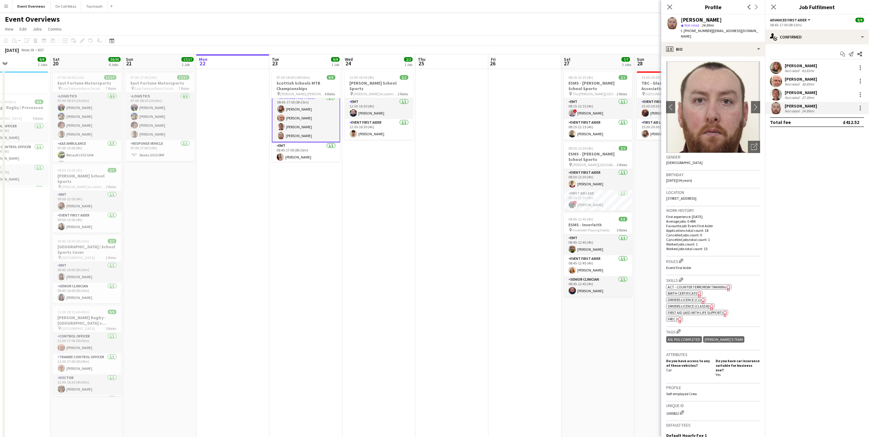
click at [781, 92] on app-user-avatar at bounding box center [776, 95] width 12 height 12
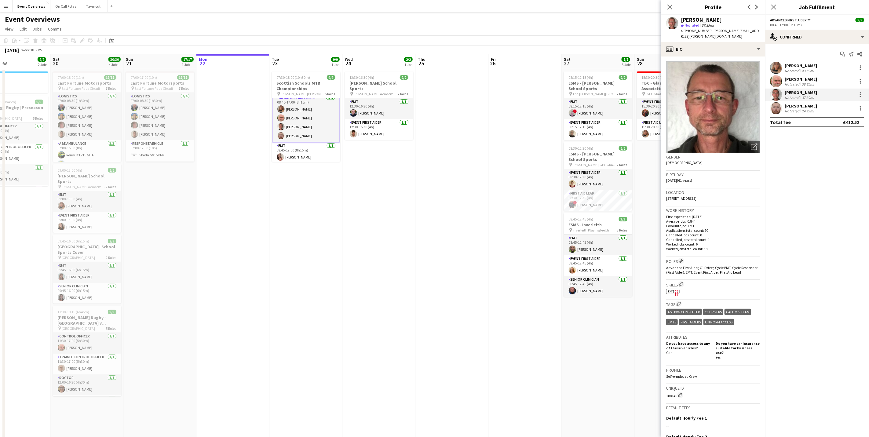
click at [780, 83] on app-user-avatar at bounding box center [776, 81] width 12 height 12
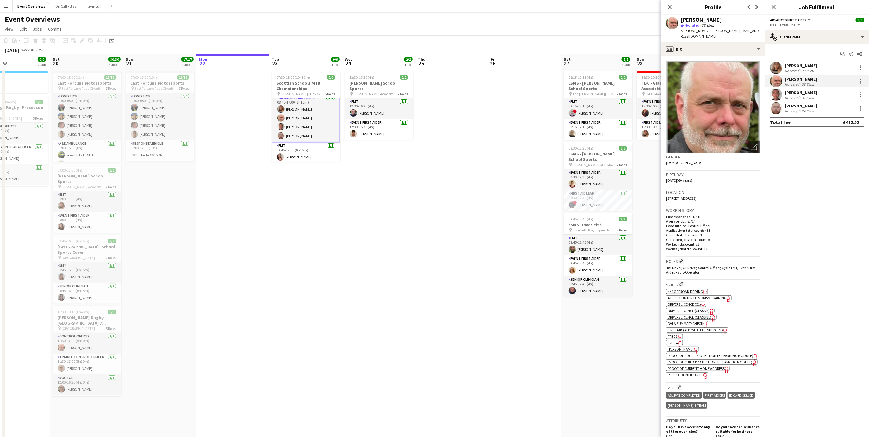
click at [779, 60] on div "Start chat Send notification Share [PERSON_NAME] Not rated 43.82mi [PERSON_NAME…" at bounding box center [817, 88] width 104 height 88
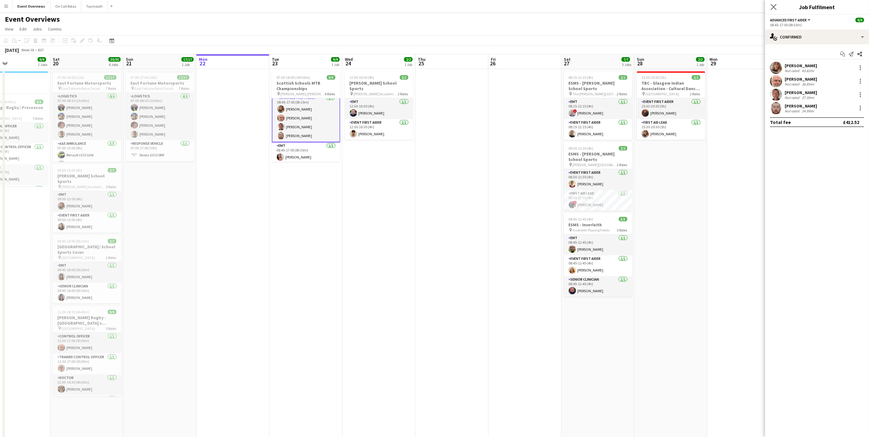
click at [770, 10] on app-icon "Close pop-in" at bounding box center [773, 7] width 9 height 9
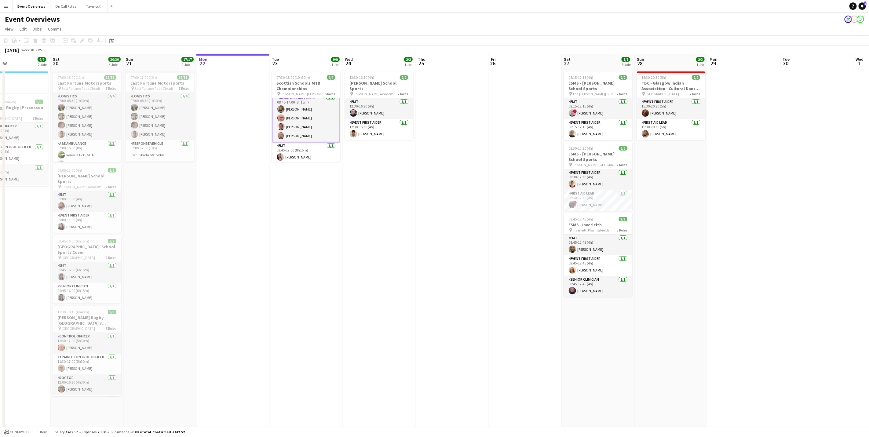
click at [423, 199] on app-calendar-viewport "Wed 17 Thu 18 Fri 19 9/9 2 Jobs Sat 20 30/30 4 Jobs Sun 21 17/17 1 Job Mon 22 T…" at bounding box center [434, 289] width 869 height 470
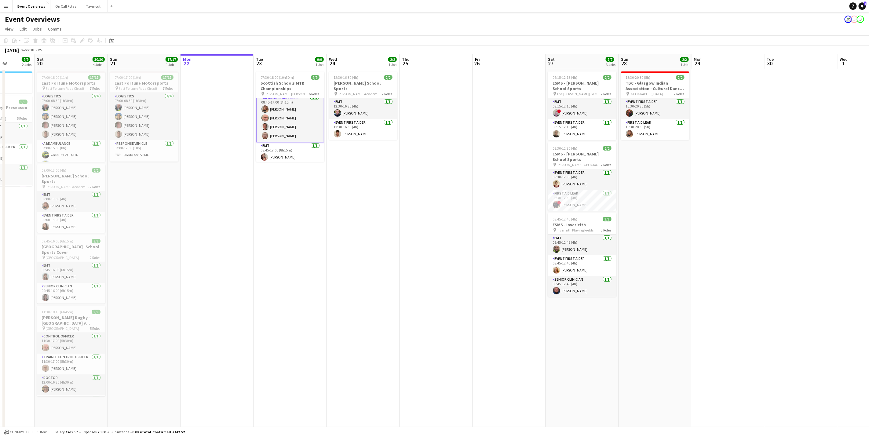
drag, startPoint x: 467, startPoint y: 215, endPoint x: 475, endPoint y: 216, distance: 7.3
click at [475, 216] on app-calendar-viewport "Wed 17 Thu 18 Fri 19 9/9 2 Jobs Sat 20 30/30 4 Jobs Sun 21 17/17 1 Job Mon 22 T…" at bounding box center [434, 289] width 869 height 470
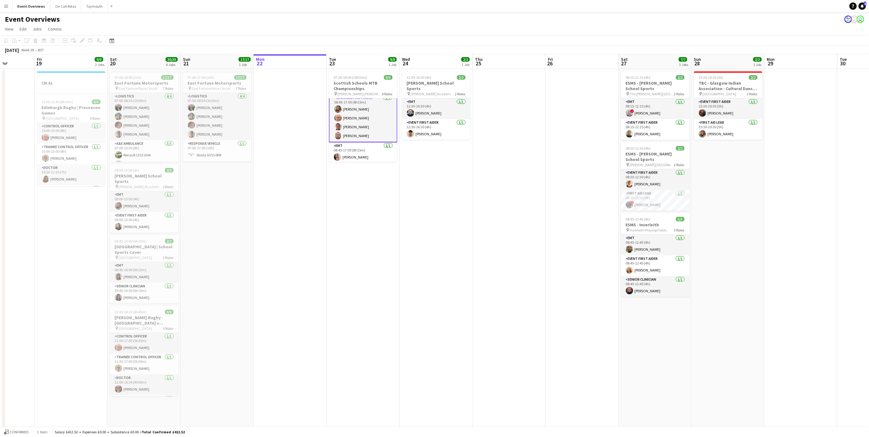
drag, startPoint x: 475, startPoint y: 216, endPoint x: 480, endPoint y: 214, distance: 5.5
click at [480, 215] on app-calendar-viewport "Tue 16 Wed 17 Thu 18 Fri 19 9/9 2 Jobs Sat 20 30/30 4 Jobs Sun 21 17/17 1 Job M…" at bounding box center [434, 289] width 869 height 470
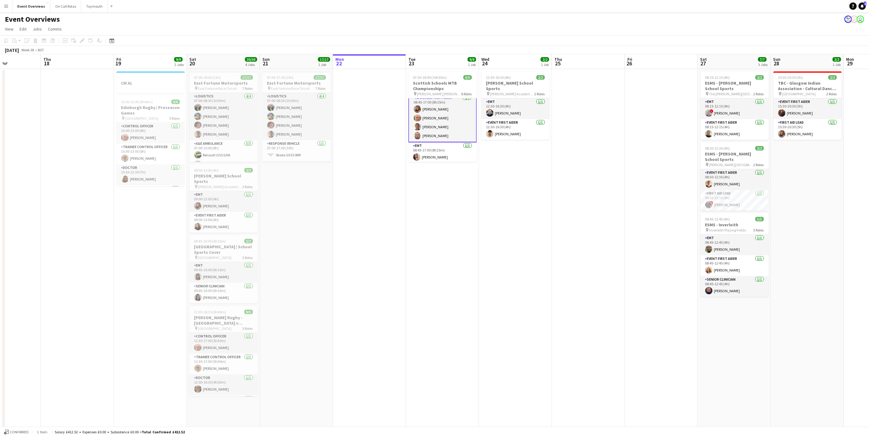
drag, startPoint x: 479, startPoint y: 213, endPoint x: 553, endPoint y: 215, distance: 74.2
click at [553, 215] on app-calendar-viewport "Mon 15 Tue 16 Wed 17 Thu 18 Fri 19 9/9 2 Jobs Sat 20 30/30 4 Jobs Sun 21 17/17 …" at bounding box center [434, 289] width 869 height 470
click at [587, 191] on app-date-cell at bounding box center [588, 296] width 73 height 455
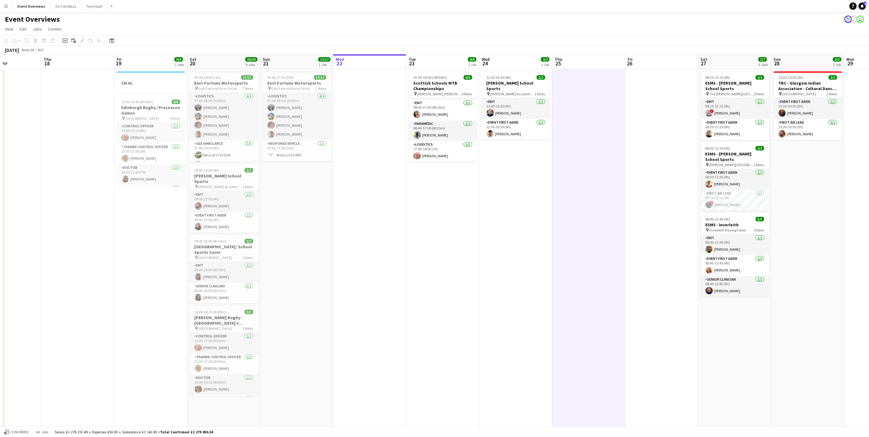
scroll to position [0, 213]
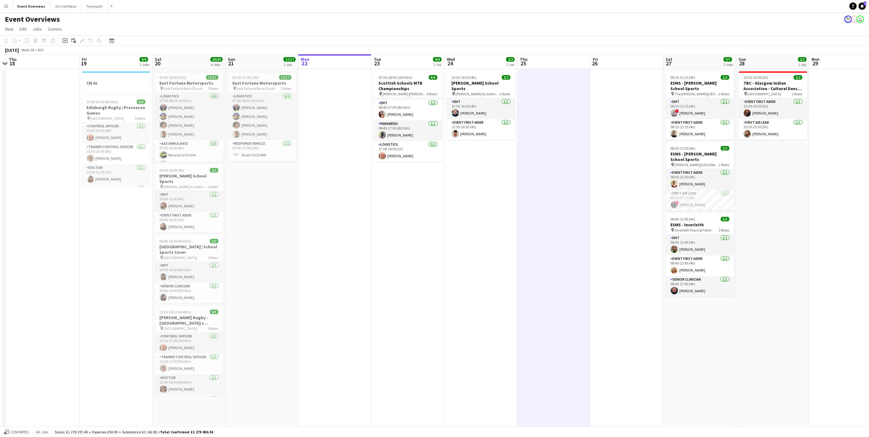
drag, startPoint x: 597, startPoint y: 242, endPoint x: 498, endPoint y: 227, distance: 100.6
click at [498, 227] on app-calendar-viewport "Mon 15 Tue 16 Wed 17 Thu 18 Fri 19 9/9 2 Jobs Sat 20 30/30 4 Jobs Sun 21 17/17 …" at bounding box center [434, 289] width 869 height 470
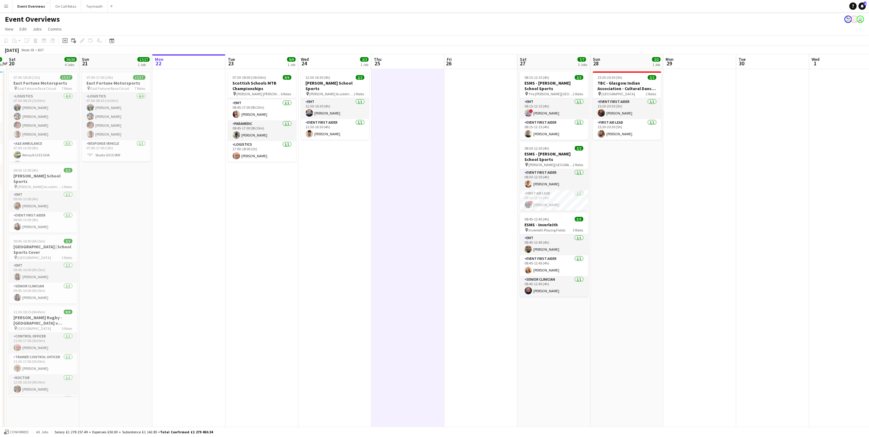
scroll to position [0, 197]
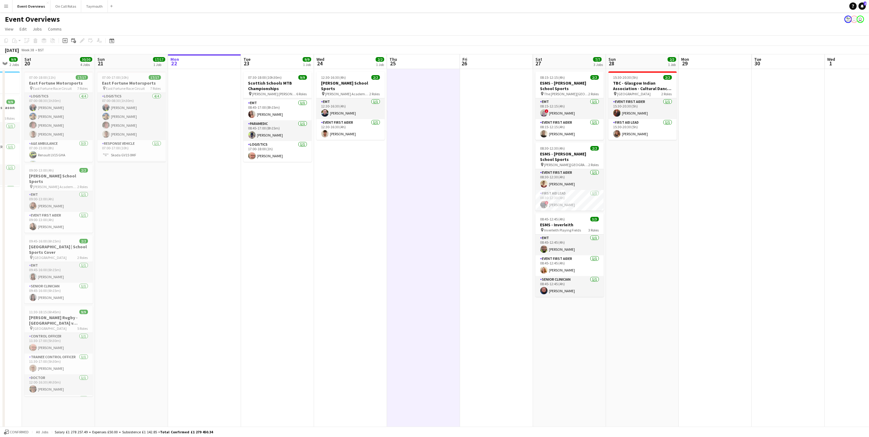
drag, startPoint x: 350, startPoint y: 271, endPoint x: 322, endPoint y: 272, distance: 27.5
click at [322, 272] on app-calendar-viewport "Wed 17 Thu 18 Fri 19 9/9 2 Jobs Sat 20 30/30 4 Jobs Sun 21 17/17 1 Job Mon 22 T…" at bounding box center [434, 289] width 869 height 470
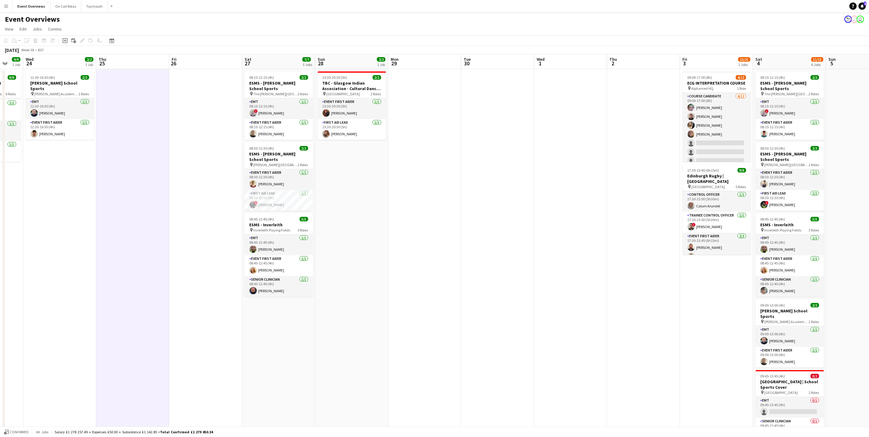
scroll to position [0, 195]
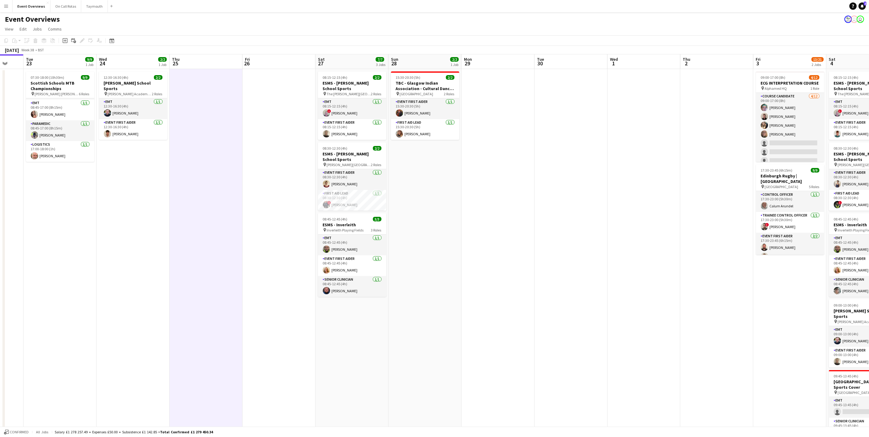
drag, startPoint x: 203, startPoint y: 188, endPoint x: 15, endPoint y: 186, distance: 188.7
click at [10, 182] on app-calendar-viewport "Sat 20 30/30 4 Jobs Sun 21 17/17 1 Job Mon 22 Tue 23 9/9 1 Job Wed 24 2/2 1 Job…" at bounding box center [434, 289] width 869 height 470
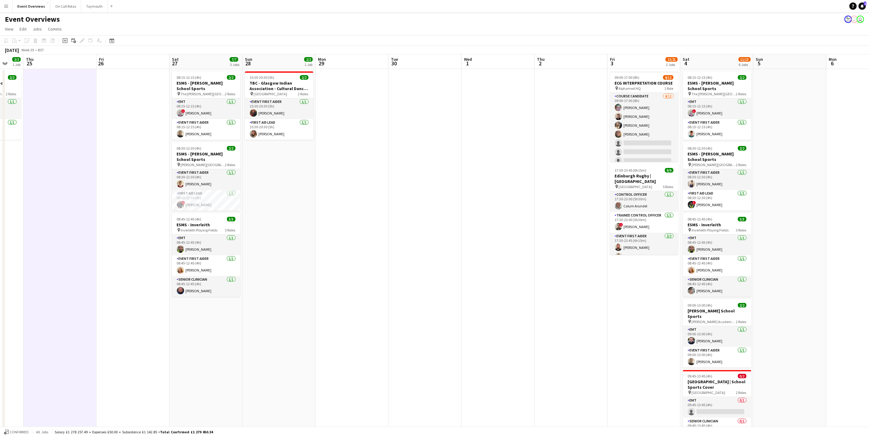
scroll to position [0, 168]
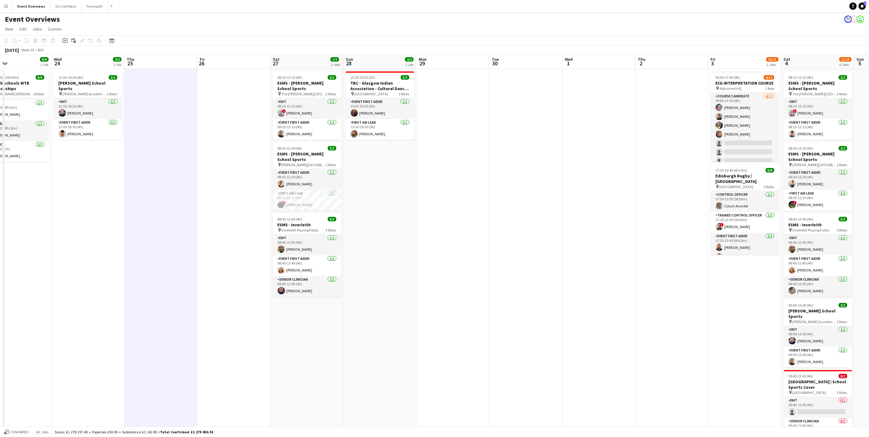
drag, startPoint x: 274, startPoint y: 243, endPoint x: 375, endPoint y: 249, distance: 100.9
click at [375, 249] on app-calendar-viewport "Sun 21 17/17 1 Job Mon 22 Tue 23 9/9 1 Job Wed 24 2/2 1 Job Thu 25 Fri 26 Sat 2…" at bounding box center [434, 289] width 869 height 470
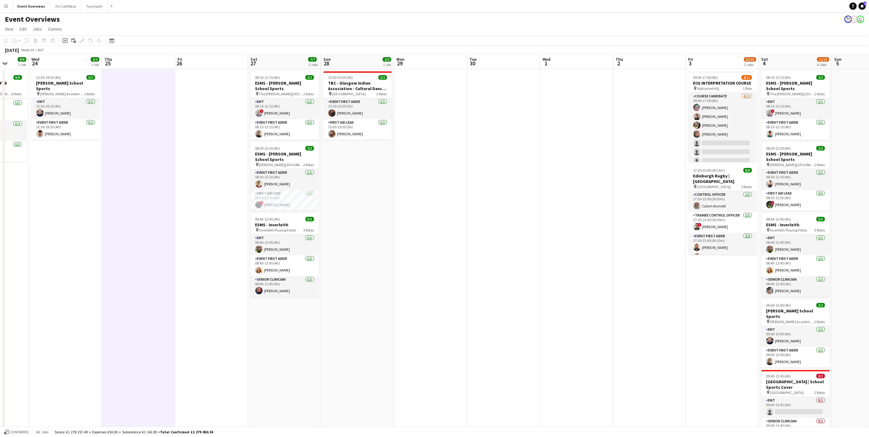
drag, startPoint x: 165, startPoint y: 227, endPoint x: 279, endPoint y: 220, distance: 114.7
click at [279, 220] on app-calendar-viewport "Sun 21 17/17 1 Job Mon 22 Tue 23 9/9 1 Job Wed 24 2/2 1 Job Thu 25 Fri 26 Sat 2…" at bounding box center [434, 289] width 869 height 470
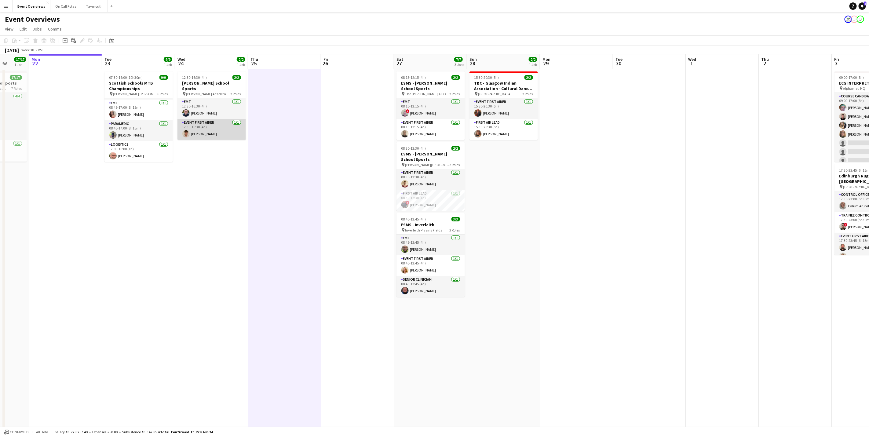
drag, startPoint x: 210, startPoint y: 132, endPoint x: 214, endPoint y: 134, distance: 4.5
click at [210, 132] on app-card-role "Event First Aider [DATE] 12:30-16:30 (4h) [PERSON_NAME]" at bounding box center [211, 129] width 68 height 21
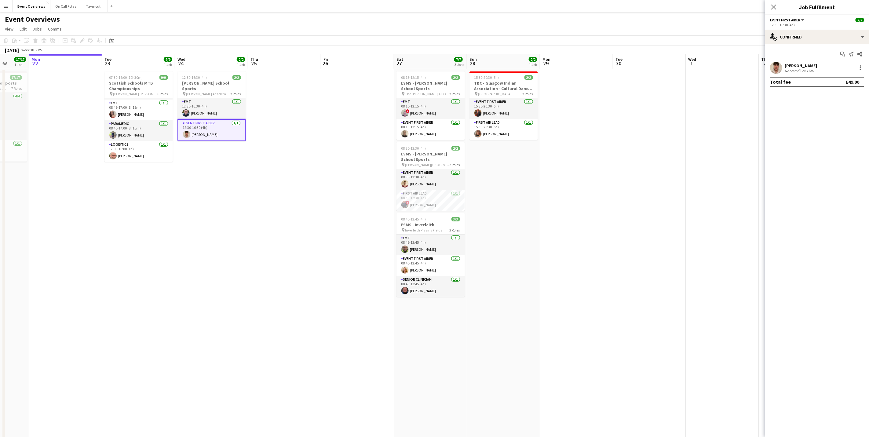
click at [802, 68] on div "24.17mi" at bounding box center [807, 70] width 15 height 5
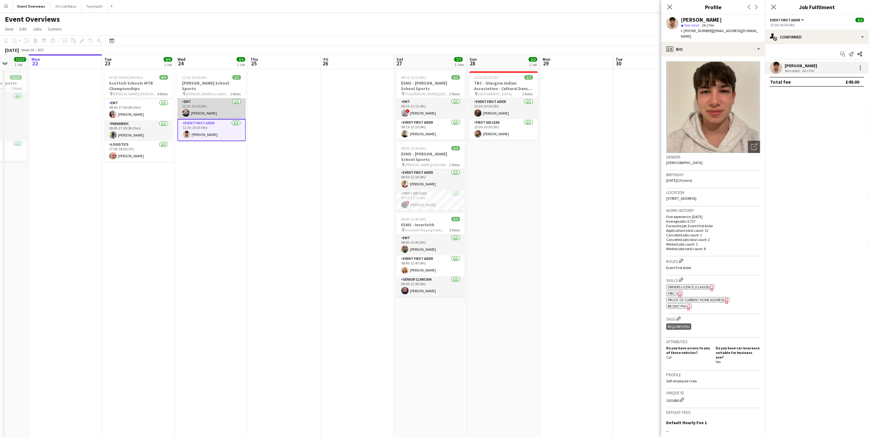
click at [202, 107] on app-card-role "EMT [DATE] 12:30-16:30 (4h) [PERSON_NAME]" at bounding box center [211, 108] width 68 height 21
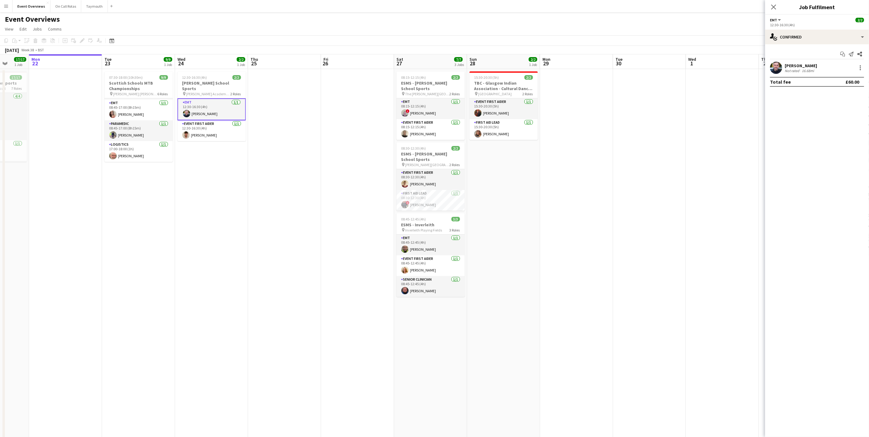
click at [791, 68] on div "[PERSON_NAME]" at bounding box center [800, 65] width 32 height 5
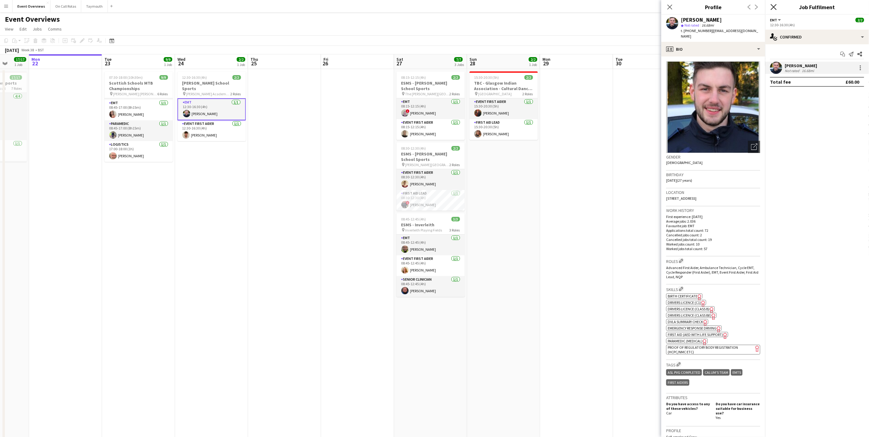
click at [775, 5] on icon at bounding box center [773, 7] width 6 height 6
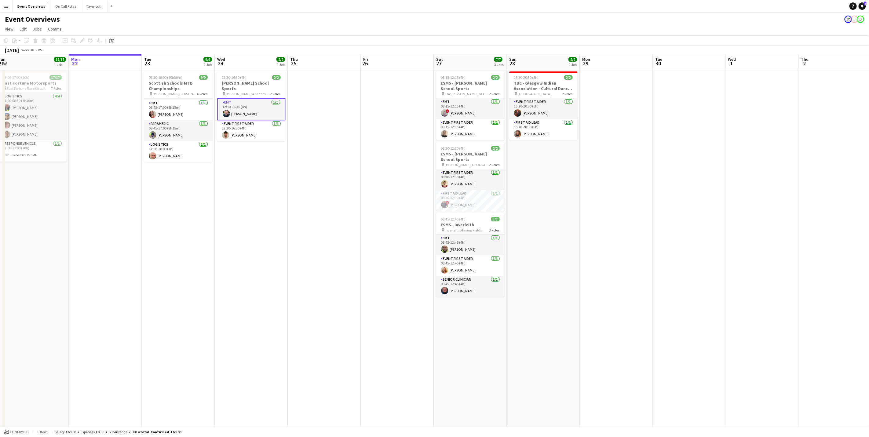
scroll to position [0, 140]
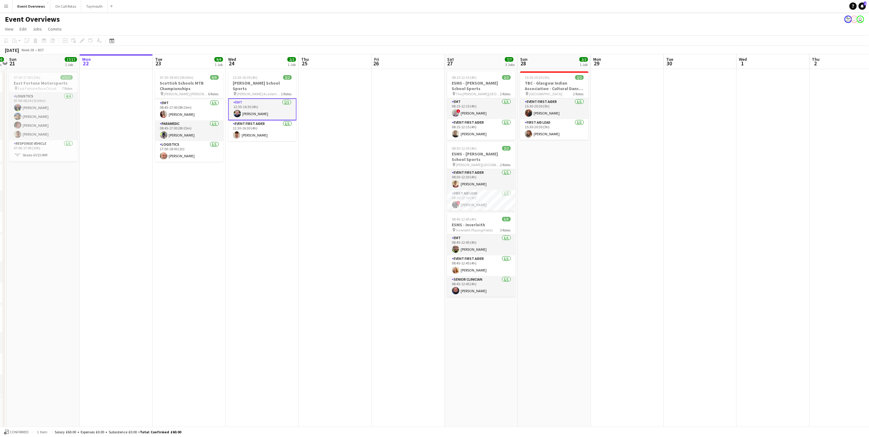
drag, startPoint x: 277, startPoint y: 183, endPoint x: 267, endPoint y: 27, distance: 156.3
click at [326, 146] on app-calendar-viewport "Fri 19 9/9 2 Jobs Sat 20 30/30 4 Jobs Sun 21 17/17 1 Job Mon 22 Tue 23 9/9 1 Jo…" at bounding box center [434, 289] width 869 height 470
click at [192, 102] on app-card-role "EMT [DATE] 08:45-17:00 (8h15m) [PERSON_NAME]" at bounding box center [188, 110] width 68 height 21
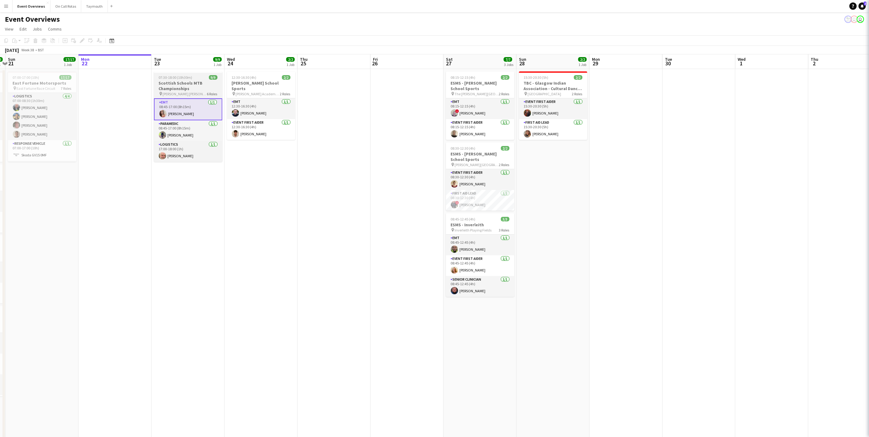
click at [183, 88] on h3 "Scottish Schools MTB Championships" at bounding box center [188, 85] width 68 height 11
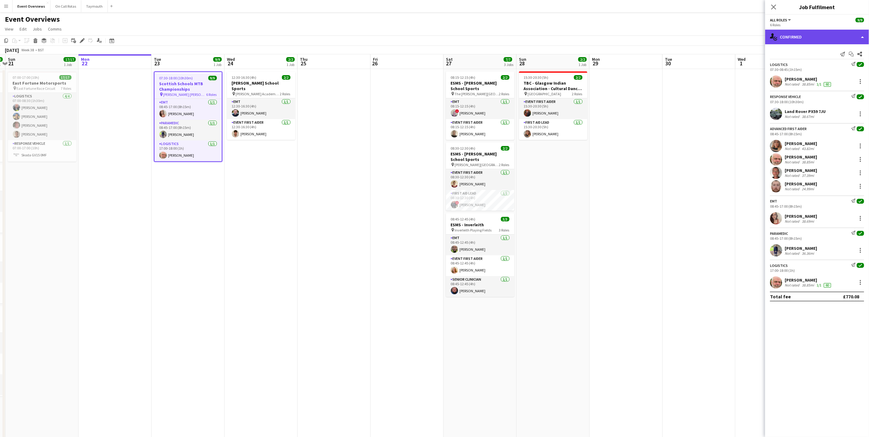
click at [787, 30] on div "single-neutral-actions-check-2 Confirmed" at bounding box center [817, 37] width 104 height 15
click at [823, 66] on div "pen-write Job Details" at bounding box center [837, 63] width 60 height 12
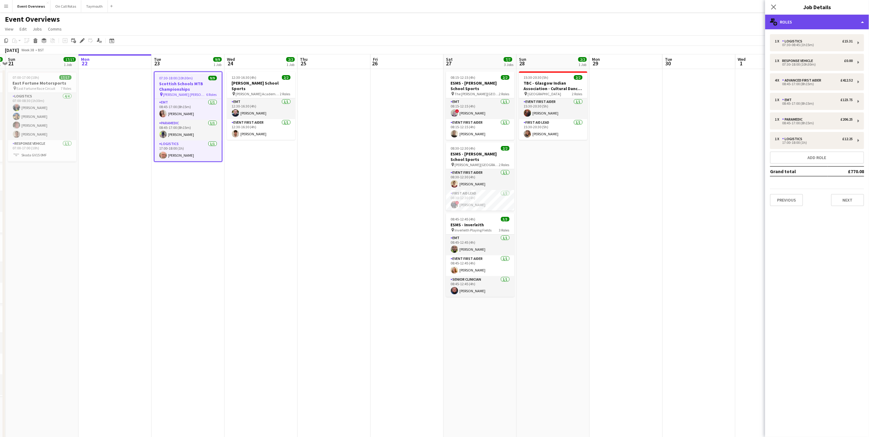
click at [822, 16] on div "multiple-users-add Roles" at bounding box center [817, 22] width 104 height 15
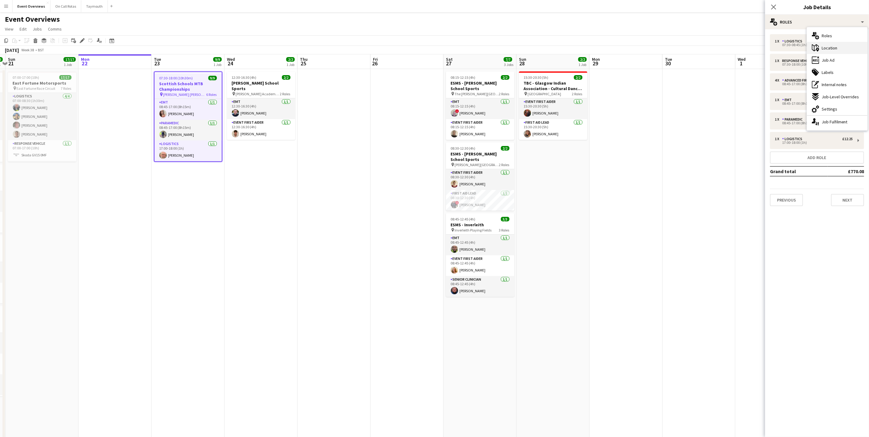
click at [820, 52] on div "maps-pin-1 Location" at bounding box center [837, 48] width 60 height 12
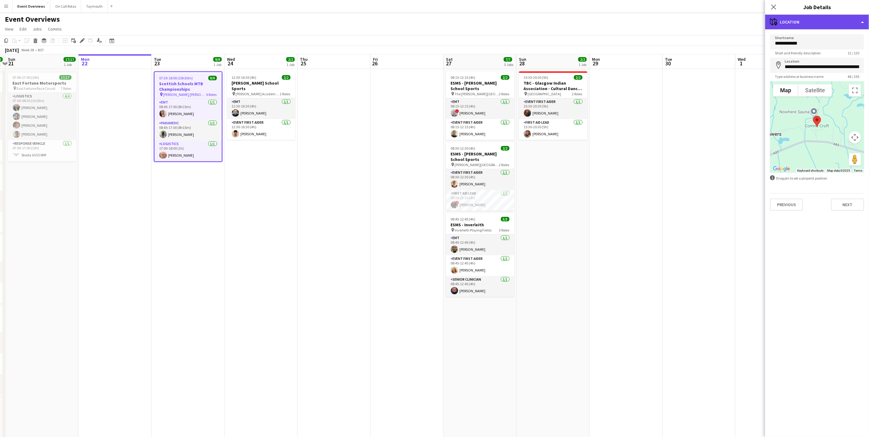
click at [807, 21] on div "maps-pin-1 Location" at bounding box center [817, 22] width 104 height 15
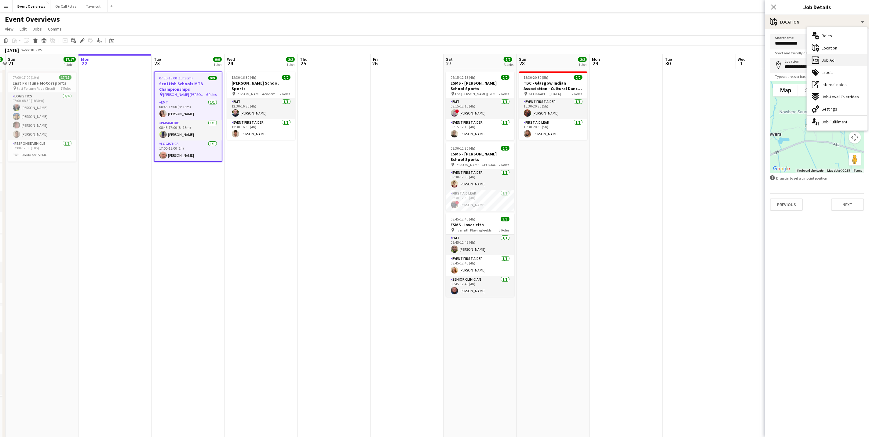
click at [832, 63] on span "Job Ad" at bounding box center [827, 59] width 13 height 5
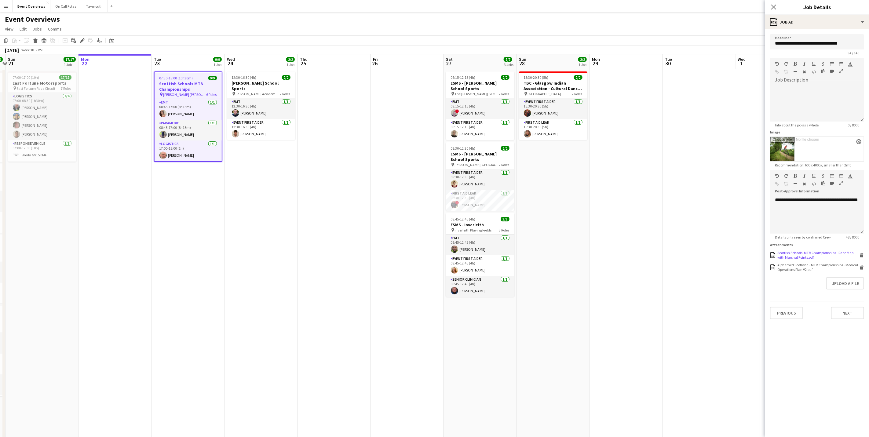
click at [808, 257] on div "Scottish Schools' MTB Championships - Race Map with Marshal Points.pdf" at bounding box center [817, 254] width 81 height 9
click at [816, 267] on div "Alphamed Scotland - MTB Championships - Medical Operations Plan V2.pdf" at bounding box center [817, 267] width 81 height 9
drag, startPoint x: 776, startPoint y: 6, endPoint x: 600, endPoint y: 40, distance: 179.1
click at [775, 6] on icon "Close pop-in" at bounding box center [773, 7] width 5 height 5
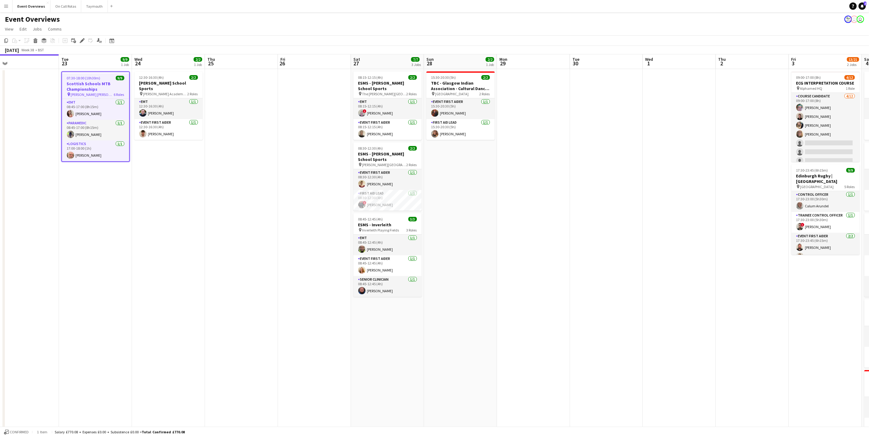
scroll to position [0, 234]
drag, startPoint x: 268, startPoint y: 232, endPoint x: 191, endPoint y: 217, distance: 78.3
click at [191, 217] on app-calendar-viewport "Fri 19 9/9 2 Jobs Sat 20 30/30 4 Jobs Sun 21 17/17 1 Job Mon 22 Tue 23 9/9 1 Jo…" at bounding box center [434, 289] width 869 height 470
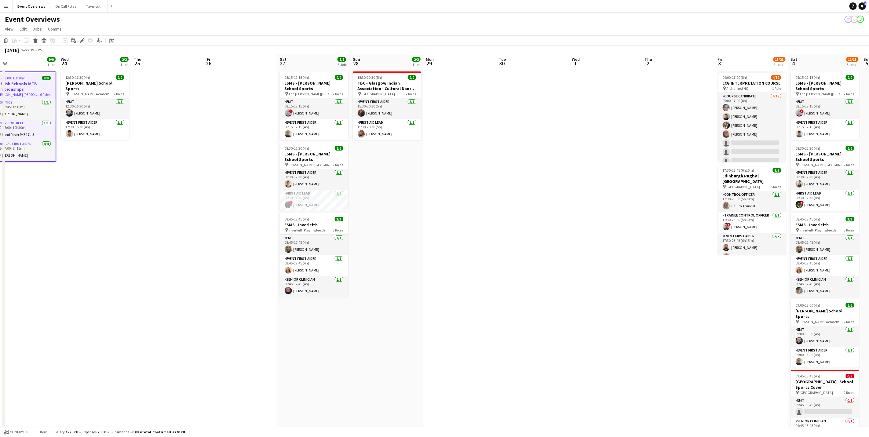
scroll to position [0, 210]
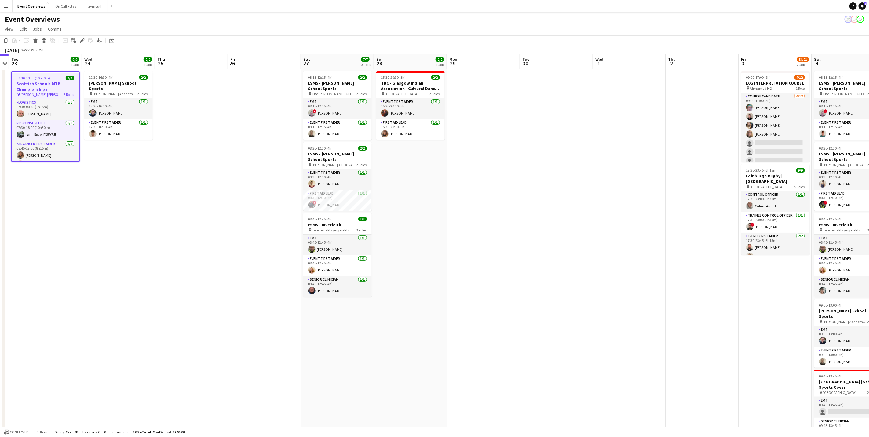
drag, startPoint x: 512, startPoint y: 224, endPoint x: 500, endPoint y: 224, distance: 11.6
click at [505, 224] on app-calendar-viewport "Sat 20 30/30 4 Jobs Sun 21 17/17 1 Job Mon 22 Tue 23 9/9 1 Job Wed 24 2/2 1 Job…" at bounding box center [434, 289] width 869 height 470
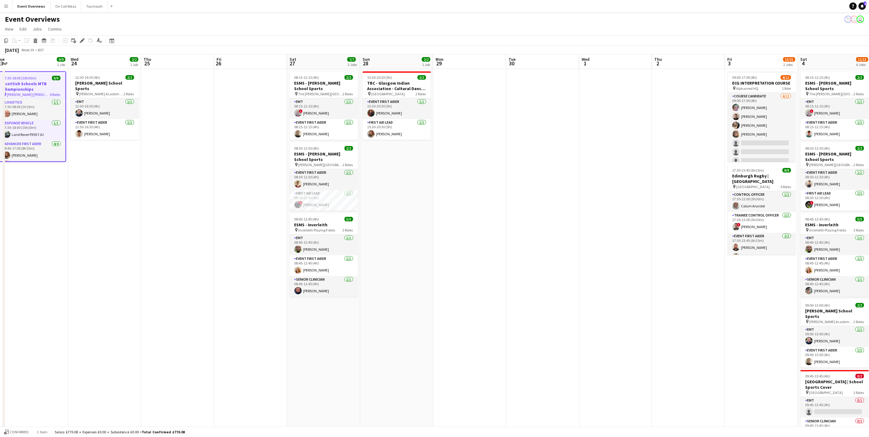
scroll to position [0, 186]
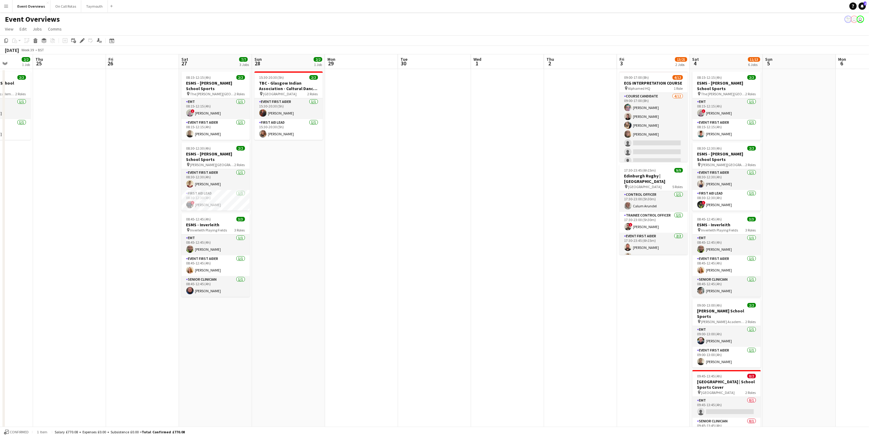
drag, startPoint x: 509, startPoint y: 175, endPoint x: 386, endPoint y: 202, distance: 125.7
click at [386, 202] on app-calendar-viewport "Mon 22 Tue 23 9/9 1 Job Wed 24 2/2 1 Job Thu 25 Fri 26 Sat 27 7/7 3 Jobs Sun 28…" at bounding box center [434, 289] width 869 height 470
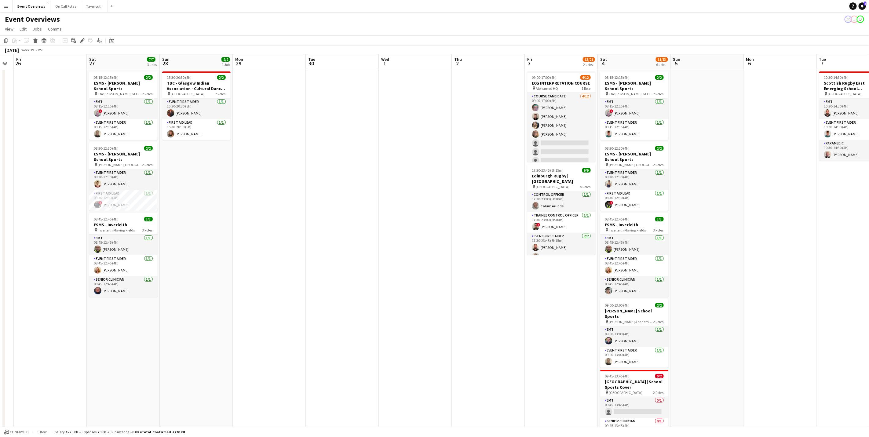
scroll to position [0, 226]
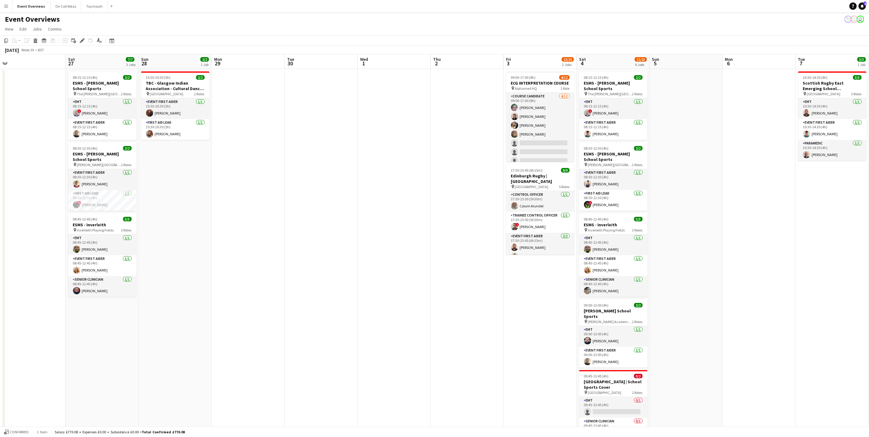
drag, startPoint x: 827, startPoint y: 224, endPoint x: 646, endPoint y: 227, distance: 181.4
click at [646, 227] on app-calendar-viewport "Tue 23 9/9 1 Job Wed 24 2/2 1 Job Thu 25 Fri 26 Sat 27 7/7 3 Jobs Sun 28 2/2 1 …" at bounding box center [434, 289] width 869 height 470
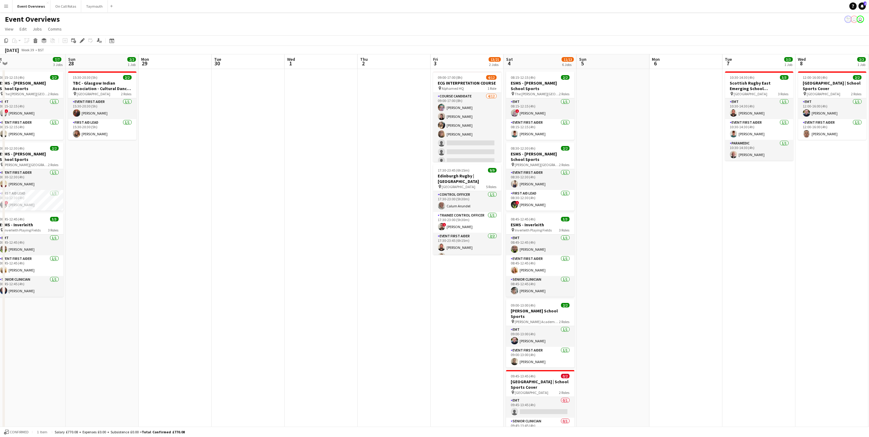
scroll to position [0, 179]
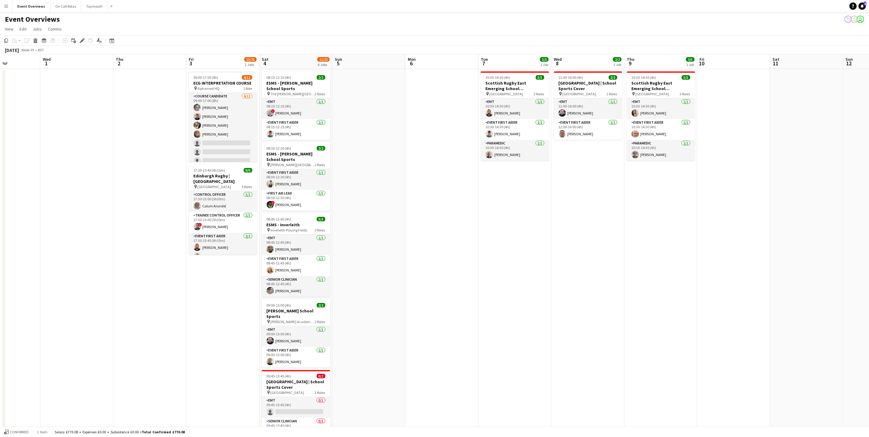
drag, startPoint x: 715, startPoint y: 226, endPoint x: 471, endPoint y: 252, distance: 245.6
click at [471, 252] on app-calendar-viewport "Sun 28 2/2 1 Job Mon 29 Tue 30 Wed 1 Thu 2 Fri 3 13/21 2 Jobs Sat 4 11/13 6 Job…" at bounding box center [434, 289] width 869 height 470
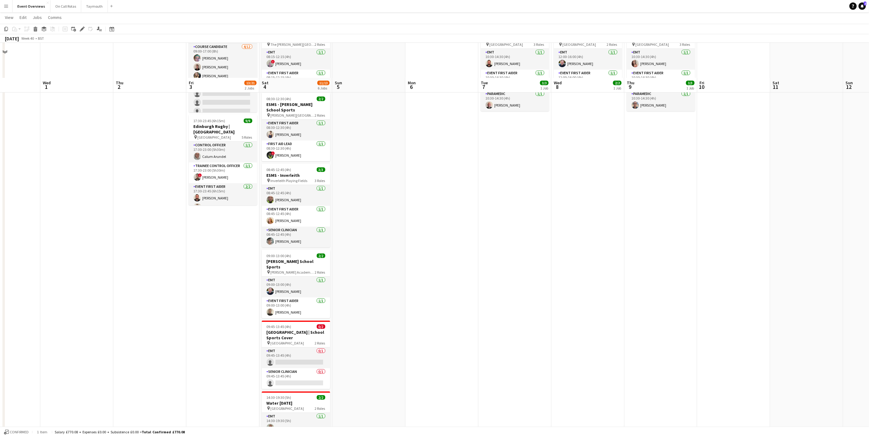
scroll to position [97, 0]
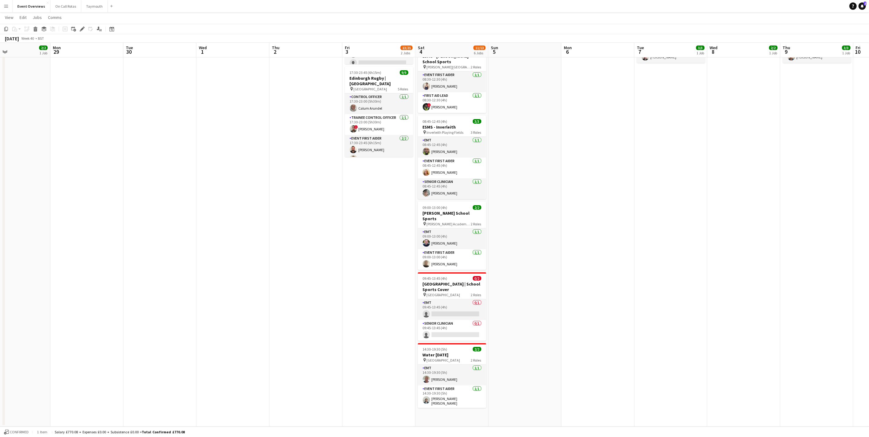
drag, startPoint x: 415, startPoint y: 353, endPoint x: 551, endPoint y: 319, distance: 140.7
click at [601, 293] on app-calendar-viewport "Fri 26 Sat 27 7/7 3 Jobs Sun 28 2/2 1 Job Mon 29 Tue 30 Wed 1 Thu 2 Fri 3 13/21…" at bounding box center [434, 177] width 869 height 500
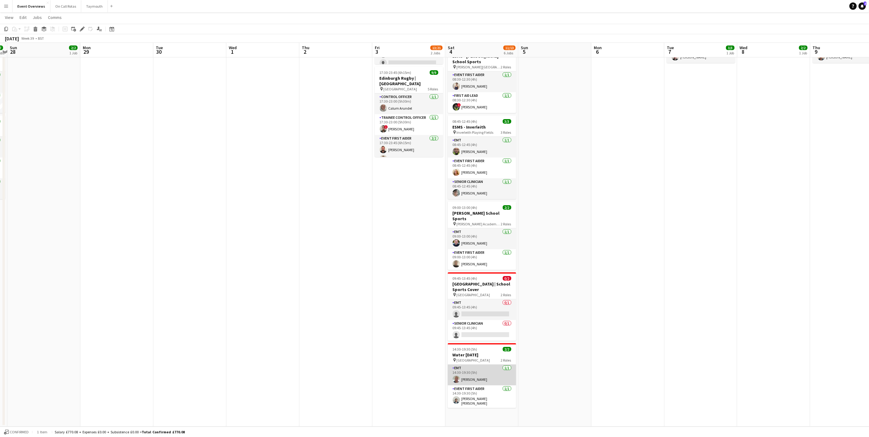
click at [474, 375] on app-card-role "EMT [DATE] 14:30-19:30 (5h) [PERSON_NAME]" at bounding box center [482, 375] width 68 height 21
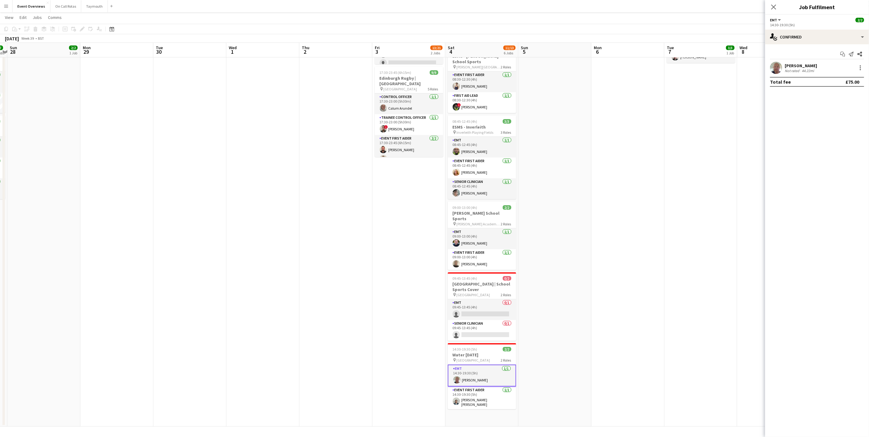
click at [799, 71] on div "Not rated" at bounding box center [792, 70] width 16 height 5
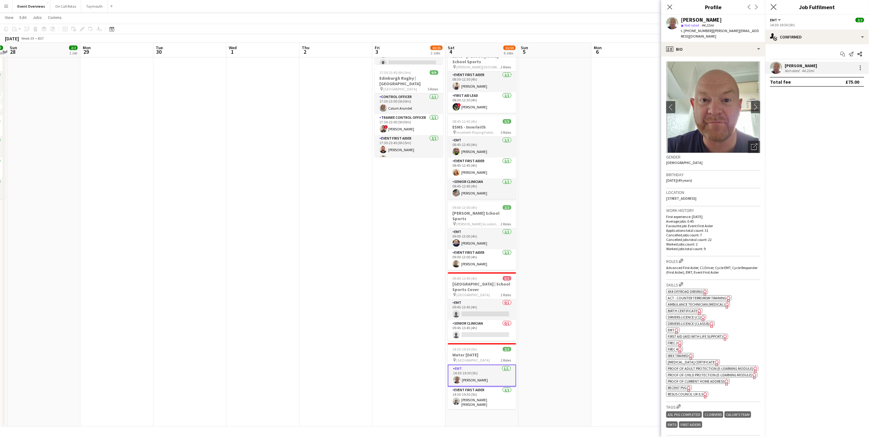
click at [773, 3] on div "Close pop-in" at bounding box center [773, 7] width 17 height 14
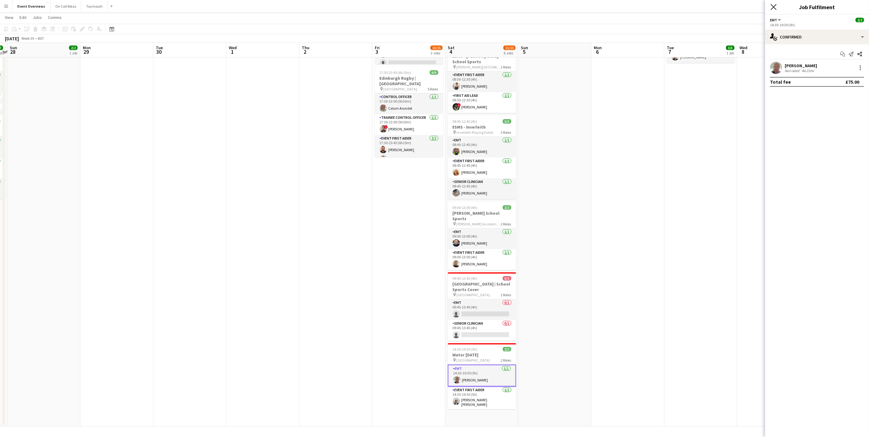
click at [775, 8] on icon "Close pop-in" at bounding box center [773, 7] width 6 height 6
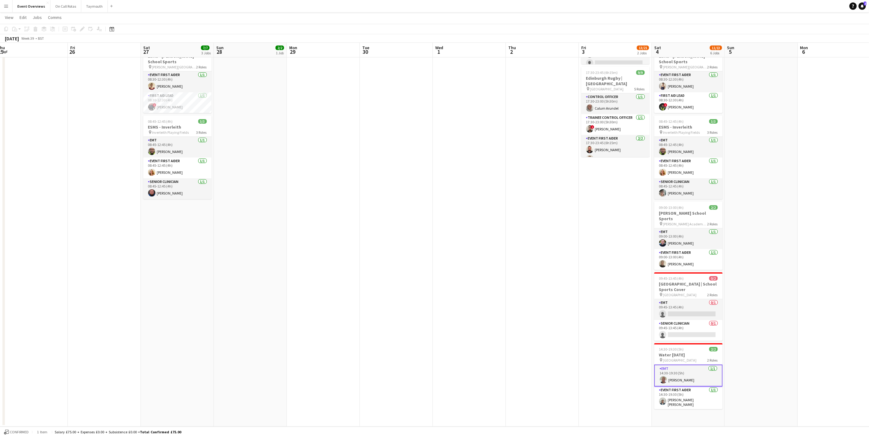
drag, startPoint x: 788, startPoint y: 189, endPoint x: 769, endPoint y: 191, distance: 19.1
click at [793, 188] on app-calendar-viewport "Tue 23 9/9 1 Job Wed 24 2/2 1 Job Thu 25 Fri 26 Sat 27 7/7 3 Jobs Sun 28 2/2 1 …" at bounding box center [434, 177] width 869 height 500
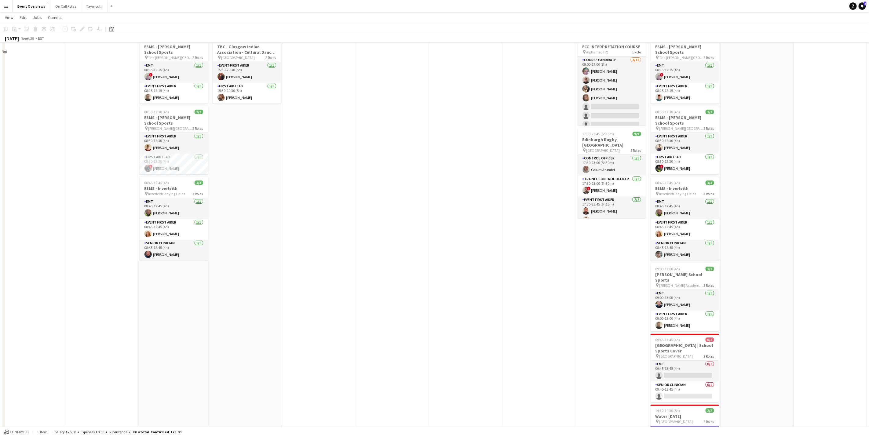
scroll to position [0, 0]
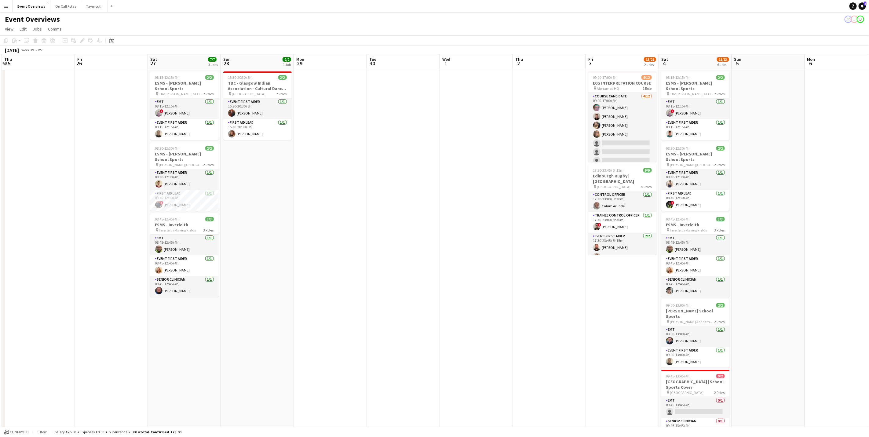
drag, startPoint x: 286, startPoint y: 162, endPoint x: 369, endPoint y: 168, distance: 82.6
click at [369, 168] on app-calendar-viewport "Tue 23 9/9 1 Job Wed 24 2/2 1 Job Thu 25 Fri 26 Sat 27 7/7 3 Jobs Sun 28 2/2 1 …" at bounding box center [434, 289] width 869 height 470
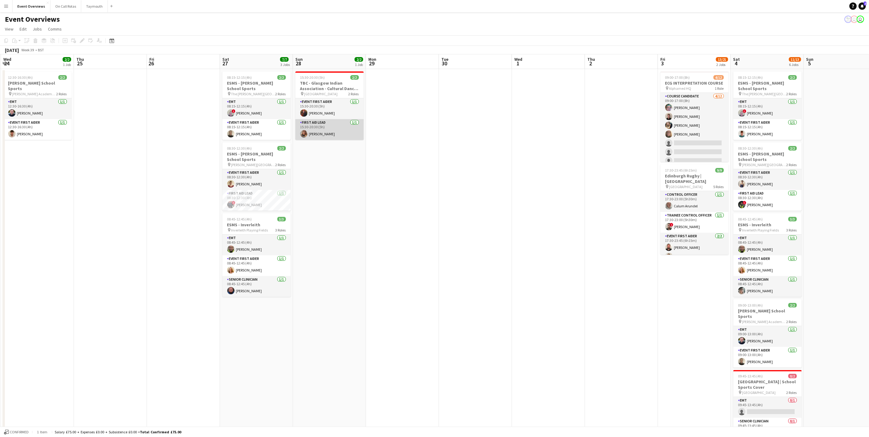
drag, startPoint x: 331, startPoint y: 107, endPoint x: 351, endPoint y: 120, distance: 23.8
click at [332, 109] on app-card-role "Event First Aider [DATE] 15:30-20:30 (5h) [PERSON_NAME]" at bounding box center [329, 108] width 68 height 21
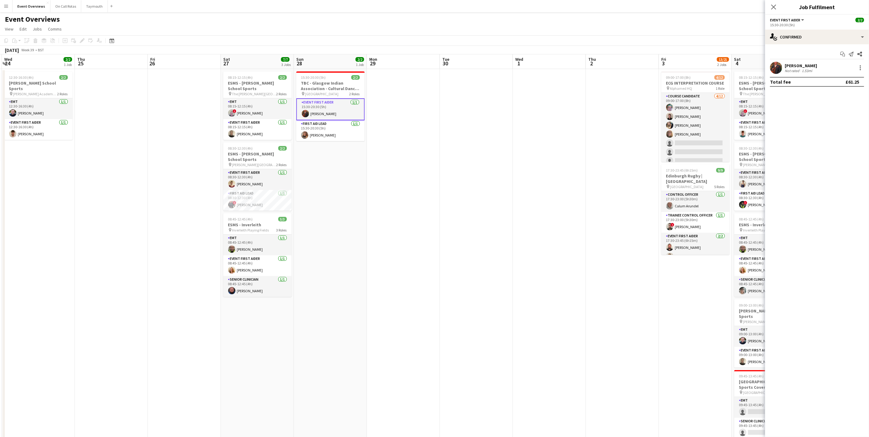
click at [801, 61] on div "Start chat Send notification Share [PERSON_NAME] Not rated 1.53mi Total fee £61…" at bounding box center [817, 67] width 104 height 47
click at [801, 62] on div "[PERSON_NAME] Not rated 1.53mi" at bounding box center [817, 68] width 104 height 12
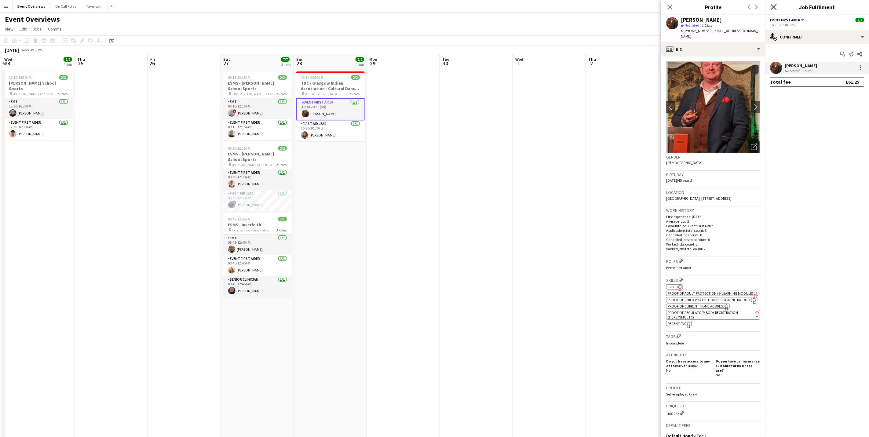
click at [772, 5] on icon at bounding box center [773, 7] width 6 height 6
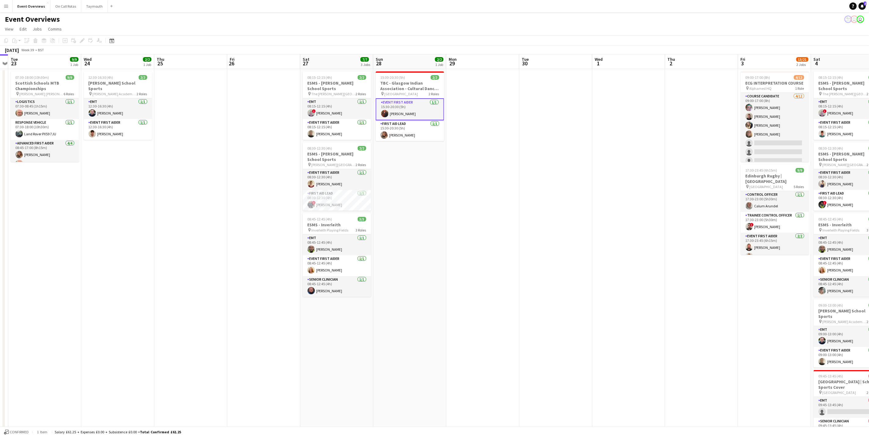
drag, startPoint x: 558, startPoint y: 276, endPoint x: 547, endPoint y: 260, distance: 19.1
click at [557, 276] on app-calendar-viewport "Sat 20 30/30 4 Jobs Sun 21 17/17 1 Job Mon 22 Tue 23 9/9 1 Job Wed 24 2/2 1 Job…" at bounding box center [434, 289] width 869 height 470
click at [349, 190] on app-card-role "Event First Aider [DATE] 08:30-12:30 (4h) [PERSON_NAME]" at bounding box center [336, 179] width 68 height 21
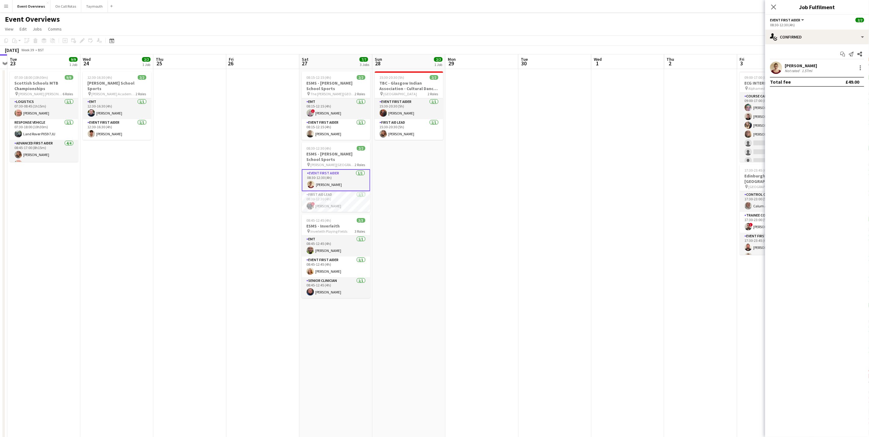
click at [796, 67] on div "[PERSON_NAME]" at bounding box center [800, 65] width 32 height 5
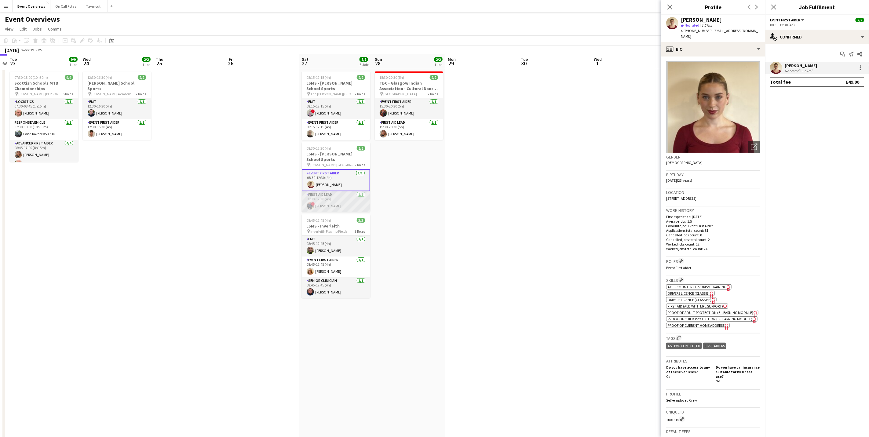
click at [320, 208] on app-card-role "First Aid Lead [DATE] 08:30-12:30 (4h) ! [PERSON_NAME]" at bounding box center [336, 201] width 68 height 21
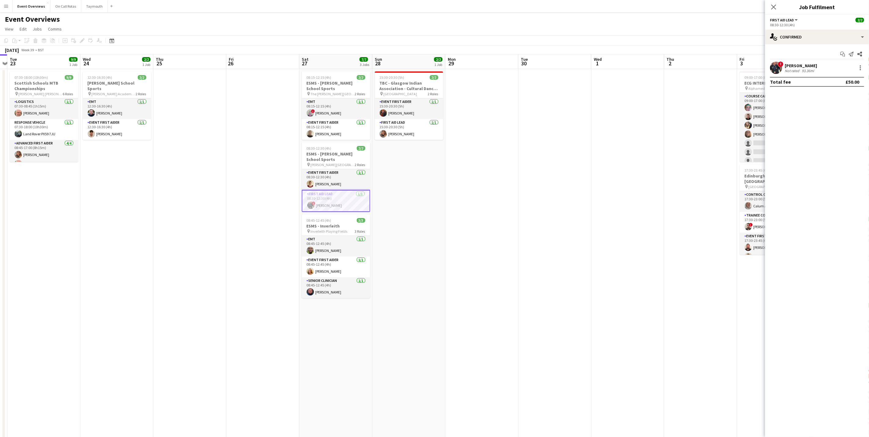
click at [792, 68] on div "[PERSON_NAME]" at bounding box center [800, 65] width 32 height 5
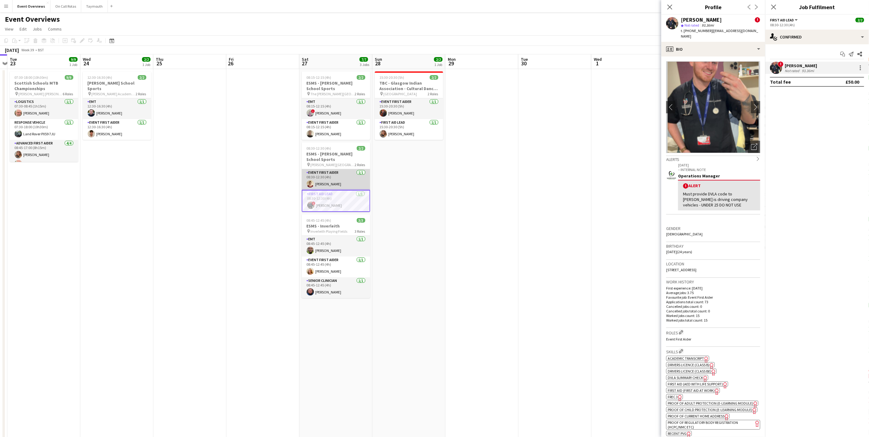
drag, startPoint x: 322, startPoint y: 175, endPoint x: 322, endPoint y: 179, distance: 3.7
click at [322, 176] on app-card-role "Event First Aider [DATE] 08:30-12:30 (4h) [PERSON_NAME]" at bounding box center [336, 179] width 68 height 21
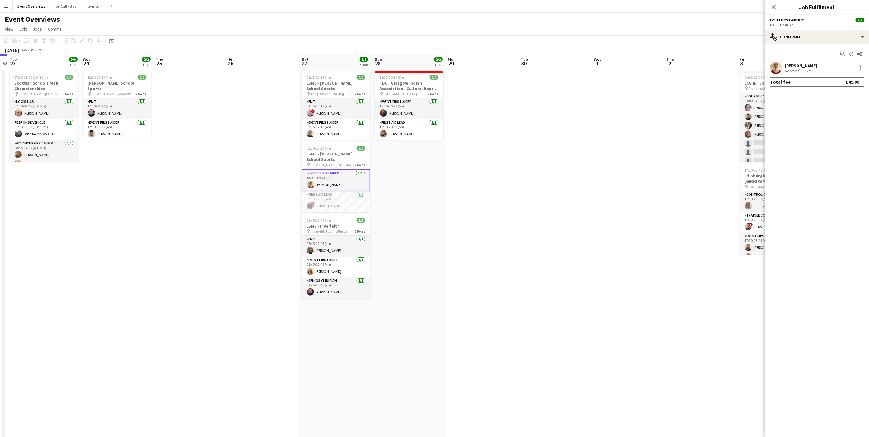
click at [787, 63] on div "[PERSON_NAME]" at bounding box center [800, 65] width 32 height 5
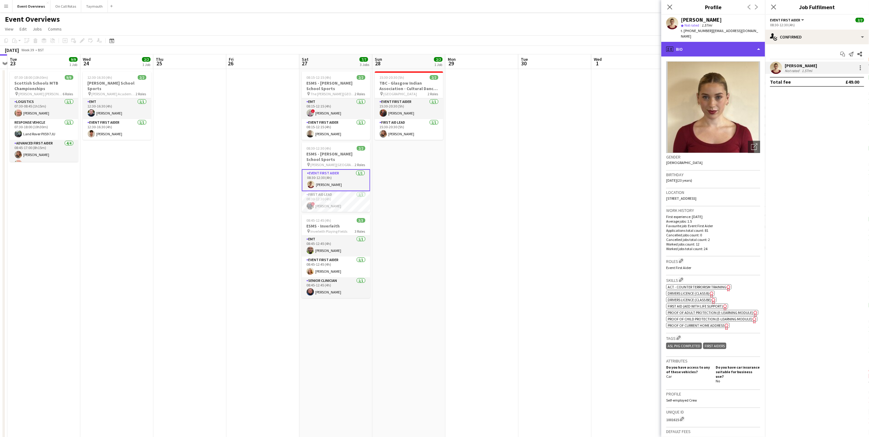
click at [738, 42] on div "profile Bio" at bounding box center [713, 49] width 104 height 15
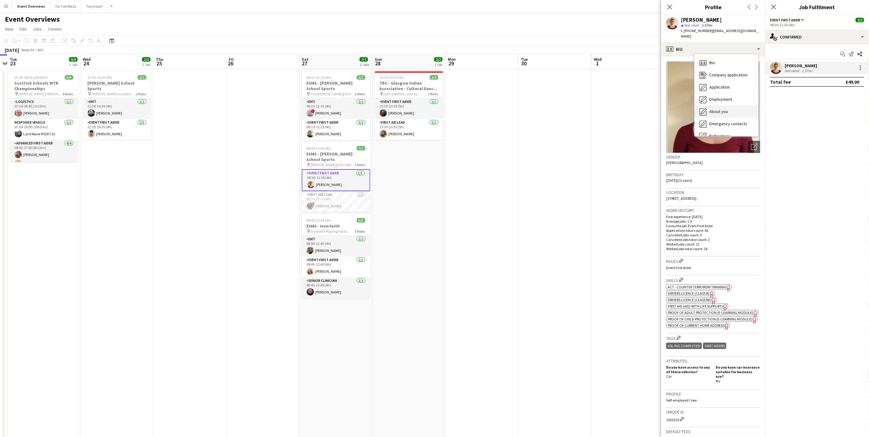
click at [727, 106] on div "About you About you" at bounding box center [726, 112] width 64 height 12
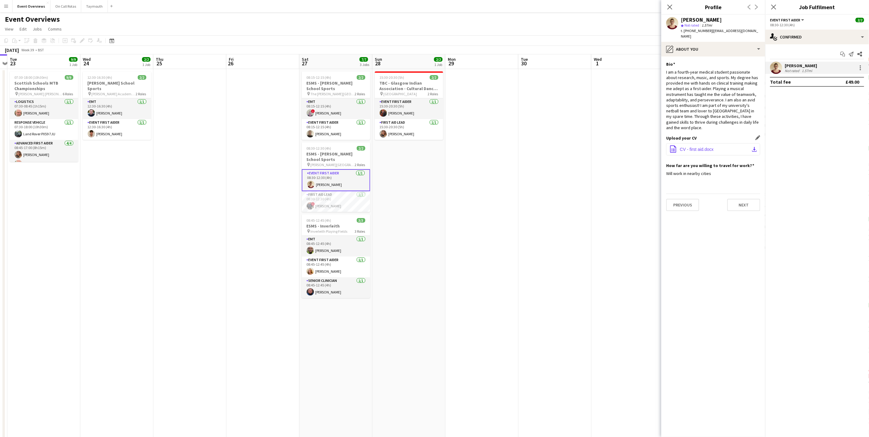
click at [702, 147] on span "CV - first aid.docx" at bounding box center [697, 149] width 34 height 5
click at [786, 68] on div "[PERSON_NAME]" at bounding box center [800, 65] width 32 height 5
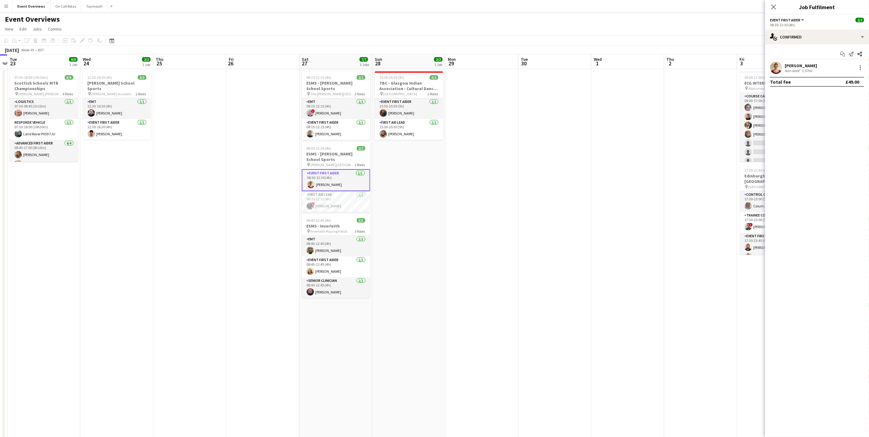
click at [786, 68] on div "[PERSON_NAME]" at bounding box center [800, 65] width 32 height 5
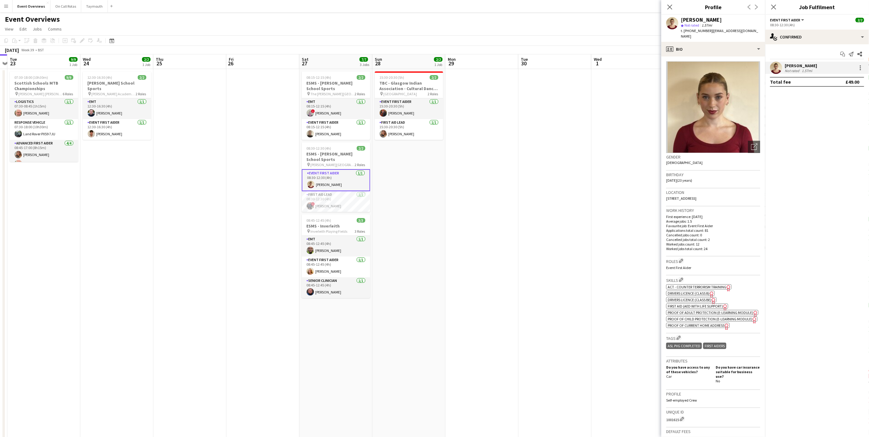
drag, startPoint x: 738, startPoint y: 189, endPoint x: 738, endPoint y: 192, distance: 3.7
click at [738, 192] on div "Location [STREET_ADDRESS]" at bounding box center [713, 197] width 94 height 18
drag, startPoint x: 738, startPoint y: 192, endPoint x: 728, endPoint y: 191, distance: 10.2
copy div "[STREET_ADDRESS]"
click at [775, 5] on icon at bounding box center [773, 7] width 6 height 6
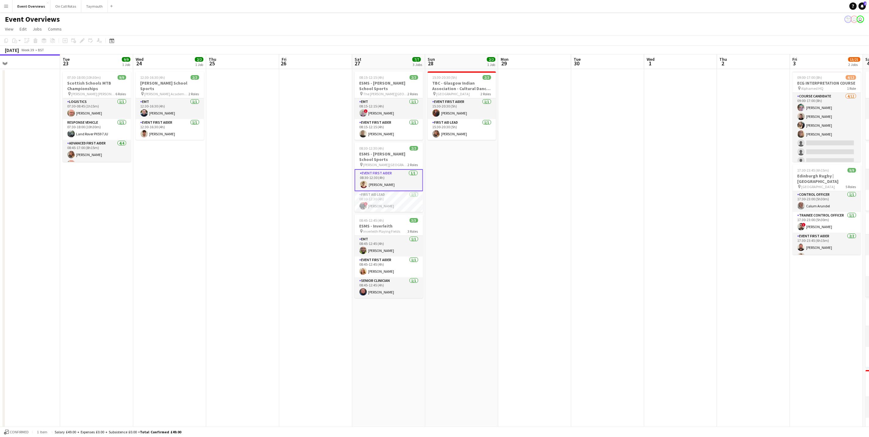
drag, startPoint x: 548, startPoint y: 237, endPoint x: 670, endPoint y: 257, distance: 123.5
click at [670, 257] on app-calendar-viewport "Sat 20 30/30 4 Jobs Sun 21 17/17 1 Job Mon 22 Tue 23 9/9 1 Job Wed 24 2/2 1 Job…" at bounding box center [434, 289] width 869 height 470
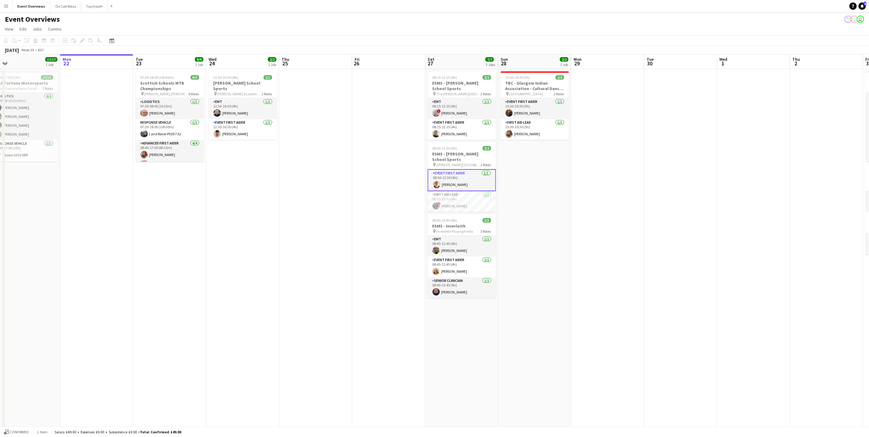
scroll to position [0, 161]
click at [623, 181] on app-date-cell at bounding box center [605, 296] width 73 height 455
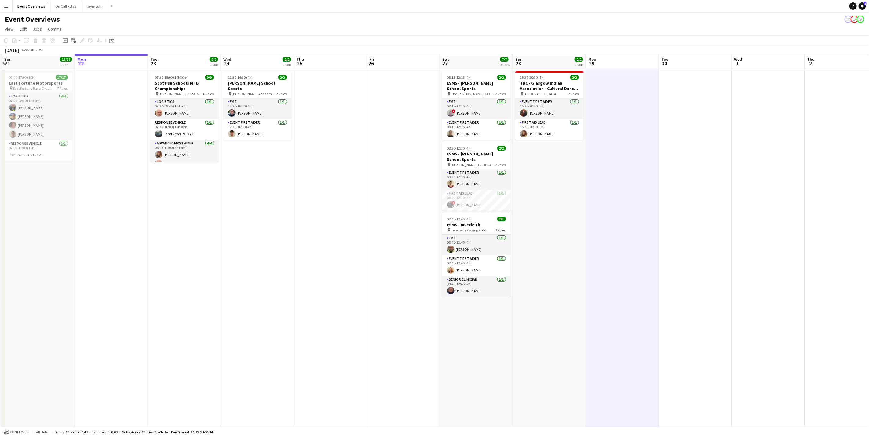
drag, startPoint x: 317, startPoint y: 262, endPoint x: 456, endPoint y: 279, distance: 139.9
click at [341, 267] on app-calendar-viewport "Fri 19 9/9 2 Jobs Sat 20 30/30 4 Jobs Sun 21 17/17 1 Job Mon 22 Tue 23 9/9 1 Jo…" at bounding box center [434, 289] width 869 height 470
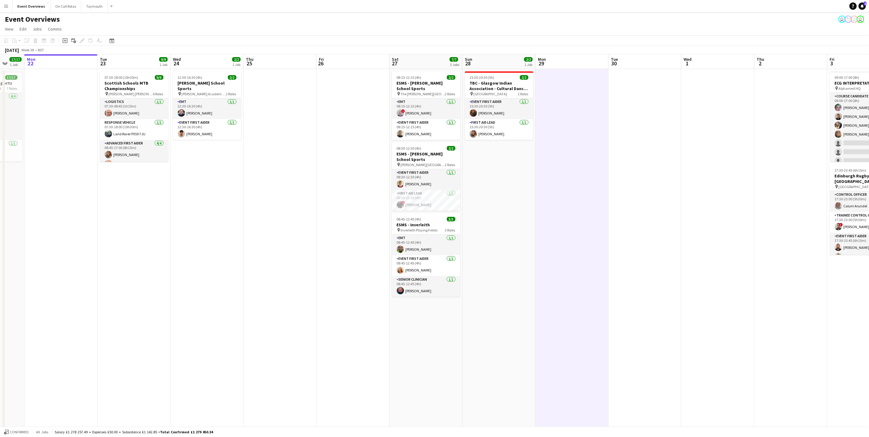
scroll to position [0, 236]
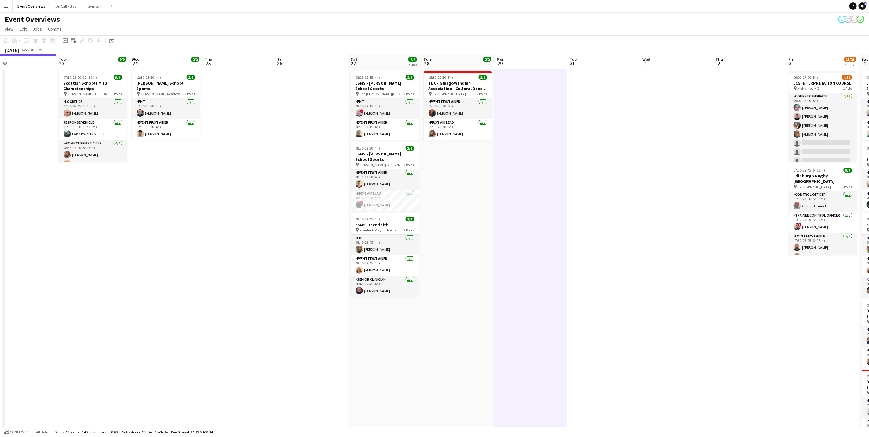
drag, startPoint x: 252, startPoint y: 226, endPoint x: 232, endPoint y: 226, distance: 19.8
click at [232, 226] on app-calendar-viewport "Fri 19 9/9 2 Jobs Sat 20 30/30 4 Jobs Sun 21 17/17 1 Job Mon 22 Tue 23 9/9 1 Jo…" at bounding box center [434, 289] width 869 height 470
